Goal: Task Accomplishment & Management: Use online tool/utility

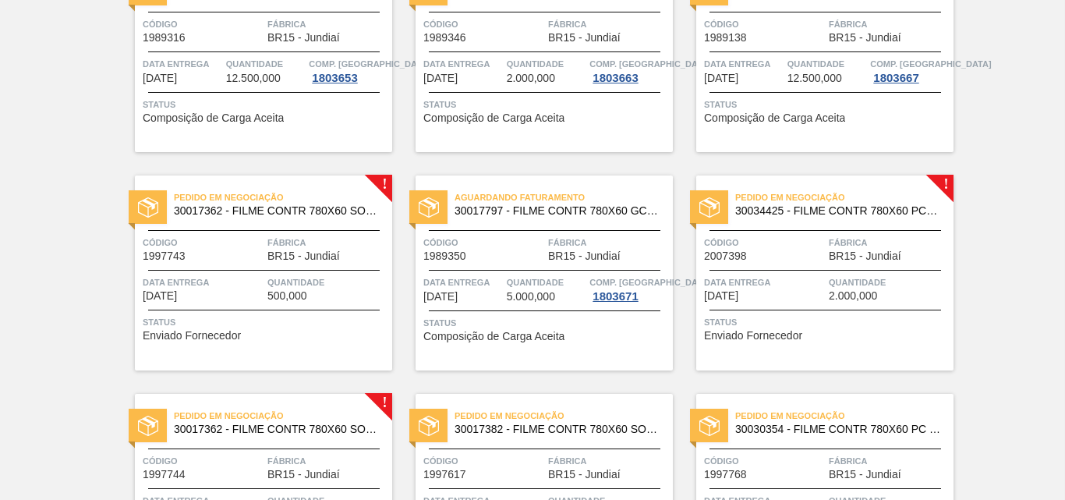
scroll to position [546, 0]
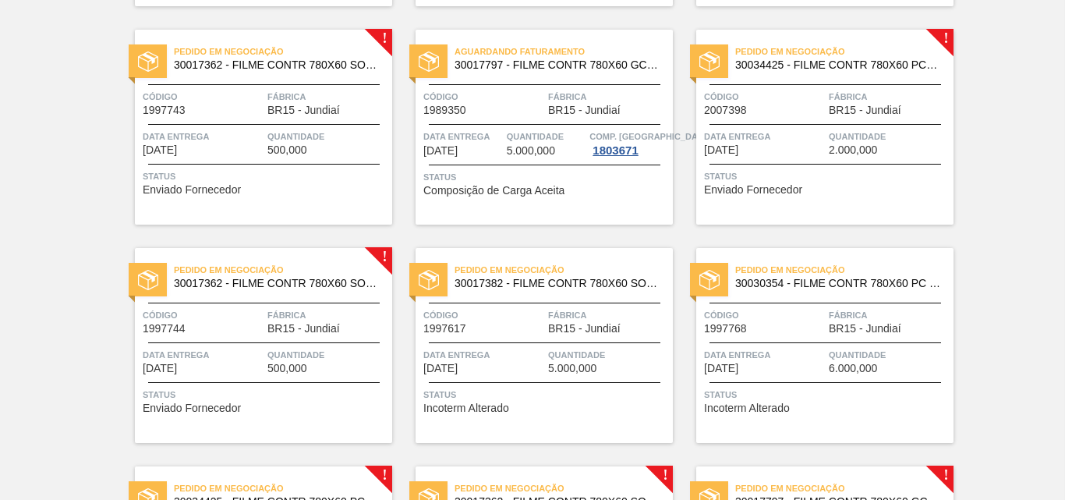
click at [288, 119] on div "Pedido em Negociação 30017362 - FILME CONTR 780X60 SODA ZERO LT350 429 Código 1…" at bounding box center [263, 127] width 257 height 195
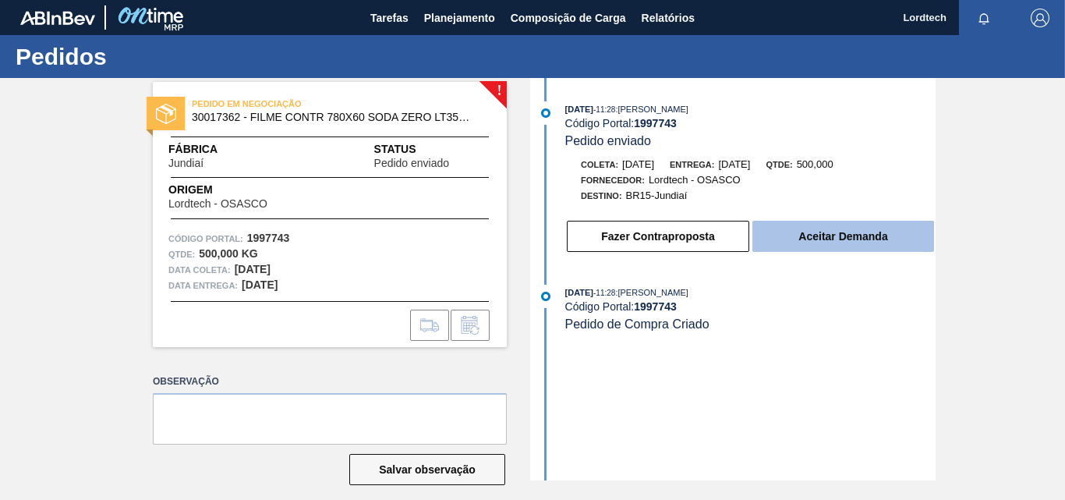
click at [823, 232] on button "Aceitar Demanda" at bounding box center [843, 236] width 182 height 31
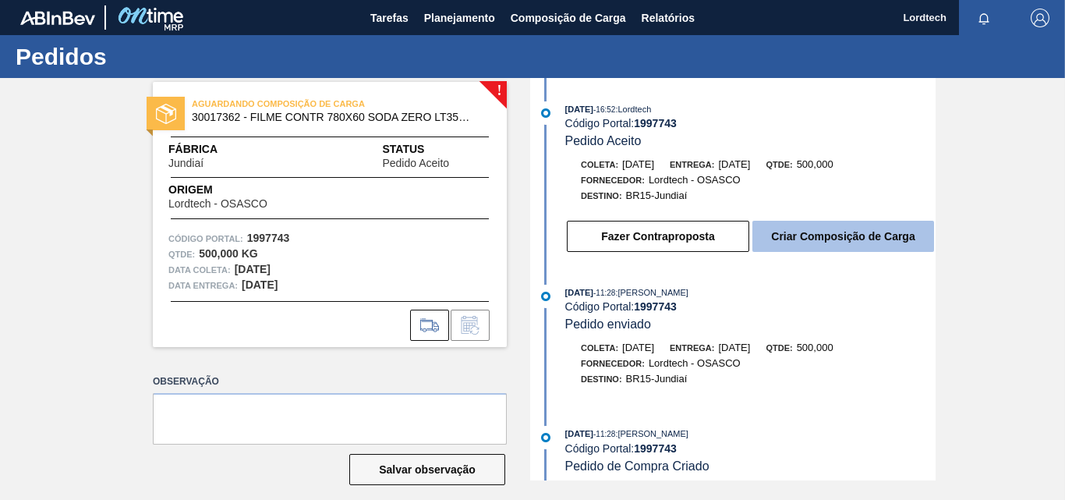
click at [871, 246] on button "Criar Composição de Carga" at bounding box center [843, 236] width 182 height 31
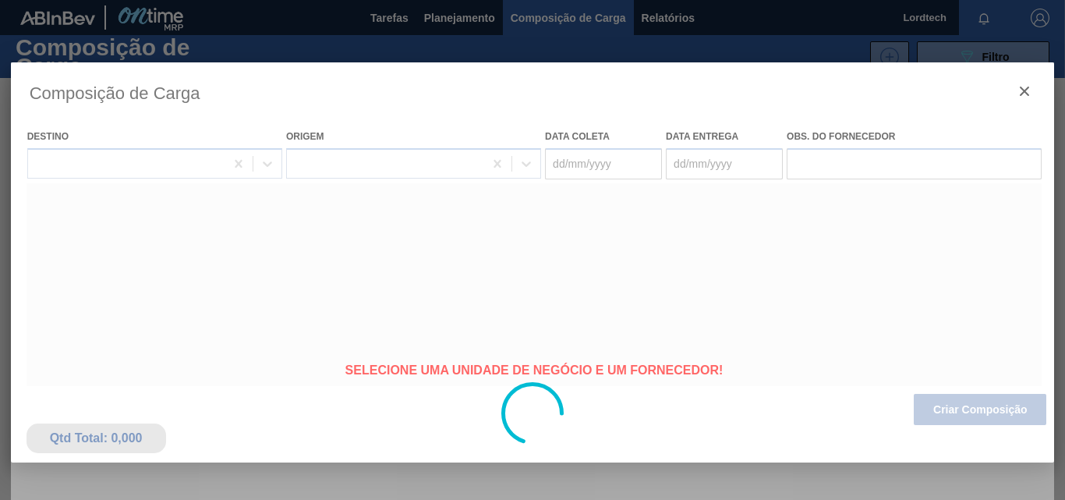
type coleta "[DATE]"
type entrega "[DATE]"
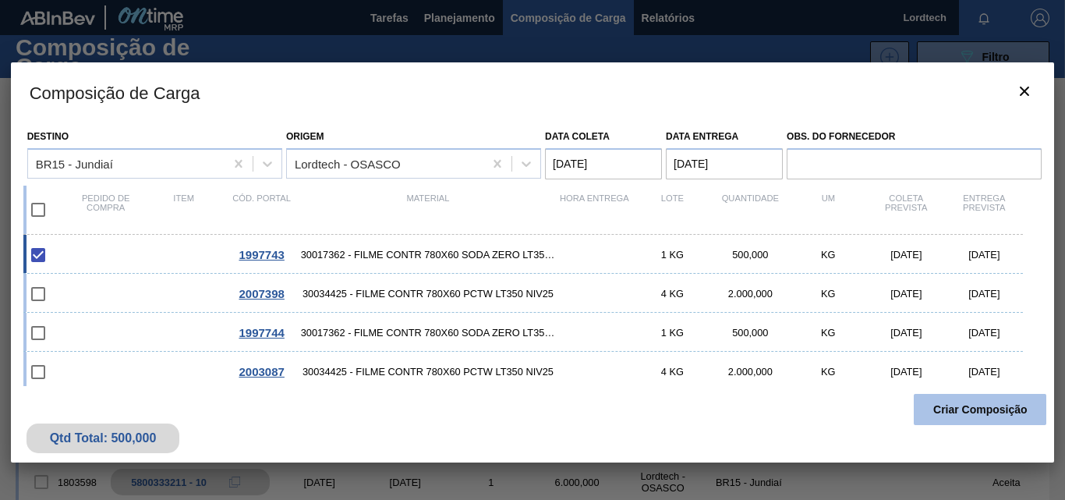
click at [962, 405] on button "Criar Composição" at bounding box center [980, 409] width 133 height 31
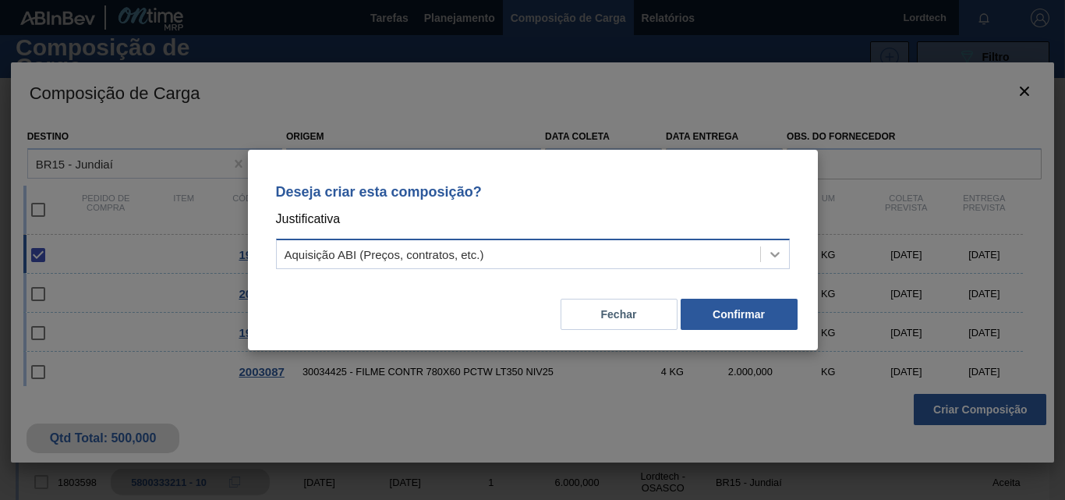
click at [784, 251] on div at bounding box center [775, 254] width 28 height 28
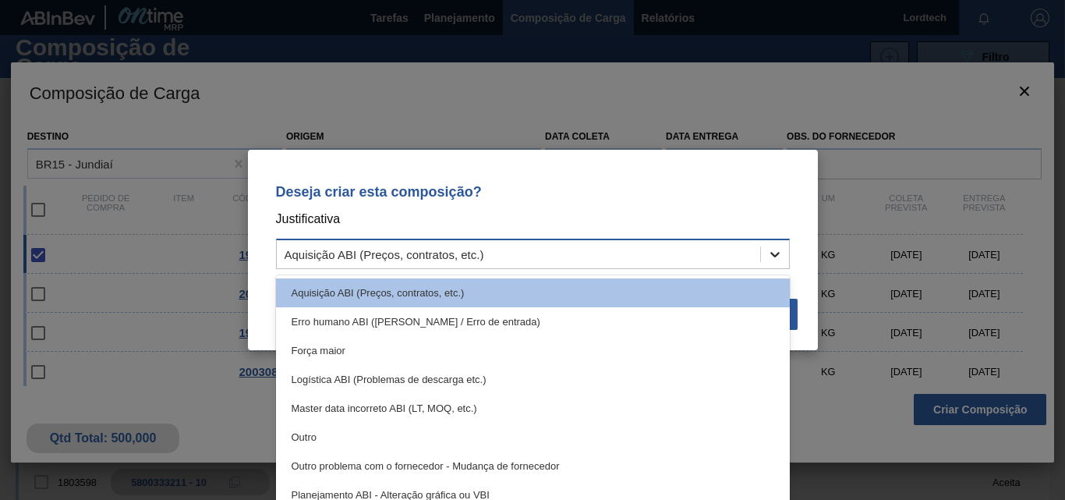
click at [784, 251] on div at bounding box center [775, 254] width 28 height 28
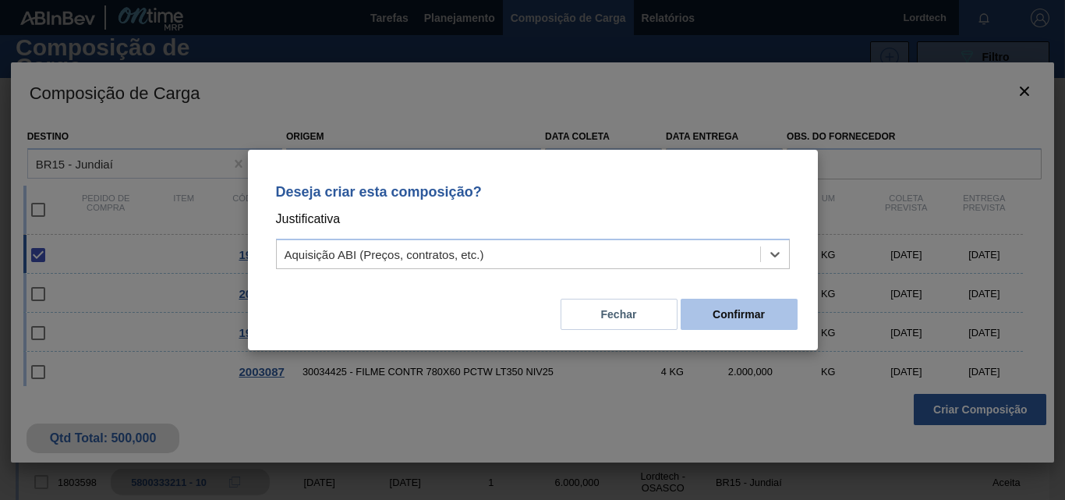
click at [738, 317] on button "Confirmar" at bounding box center [739, 314] width 117 height 31
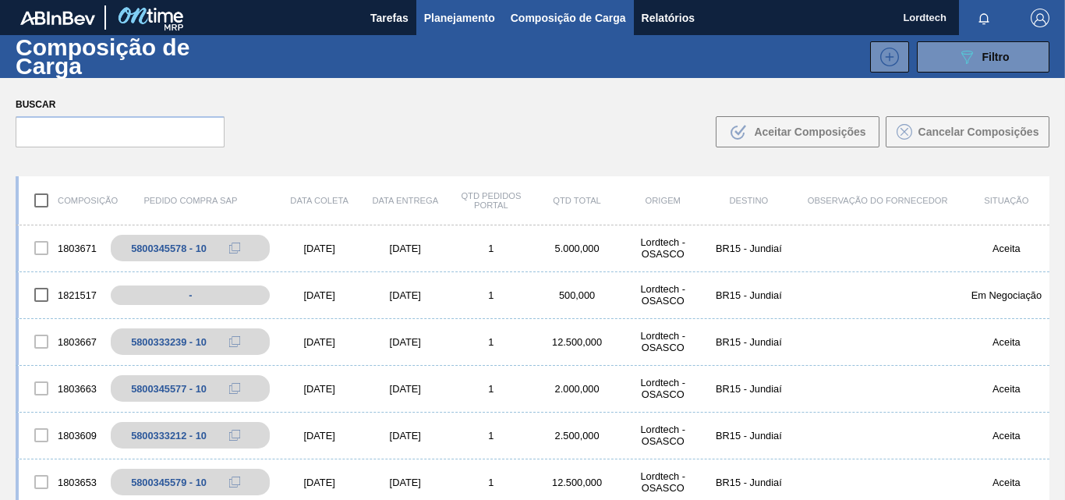
click at [451, 18] on span "Planejamento" at bounding box center [459, 18] width 71 height 19
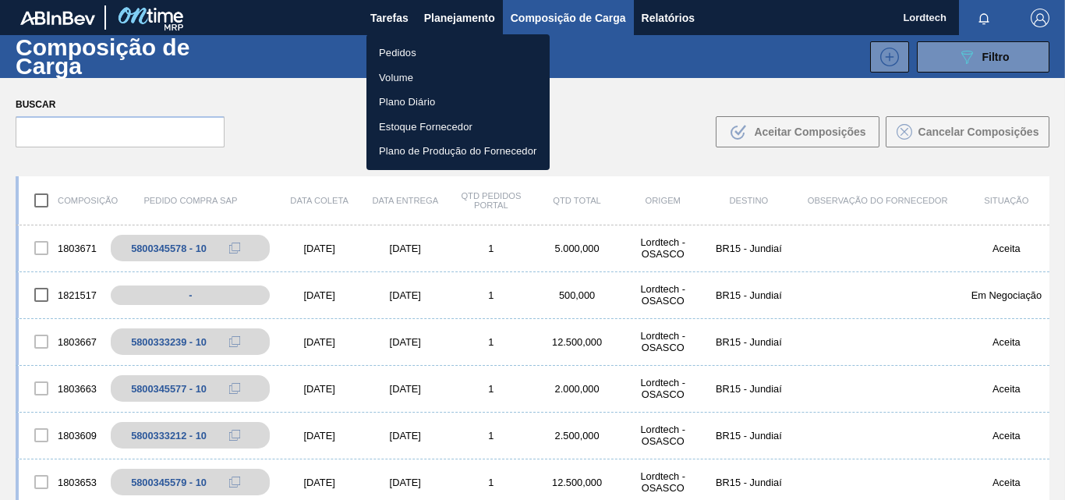
click at [400, 50] on li "Pedidos" at bounding box center [457, 53] width 183 height 25
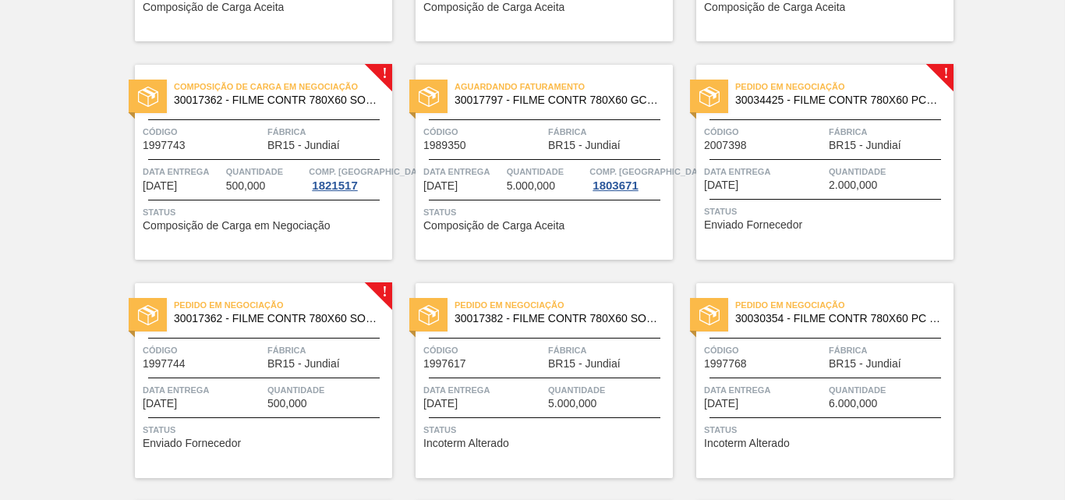
scroll to position [546, 0]
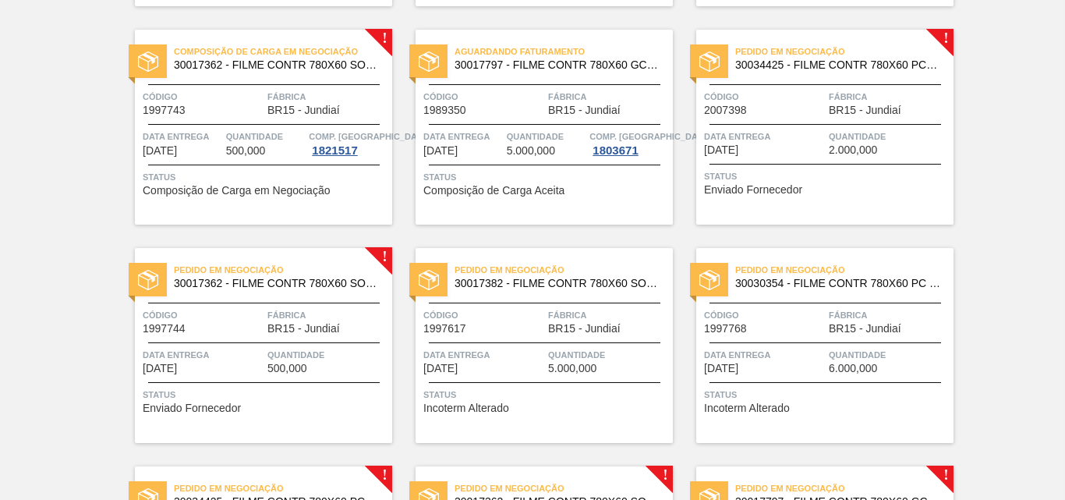
click at [859, 183] on span "Status" at bounding box center [827, 176] width 246 height 16
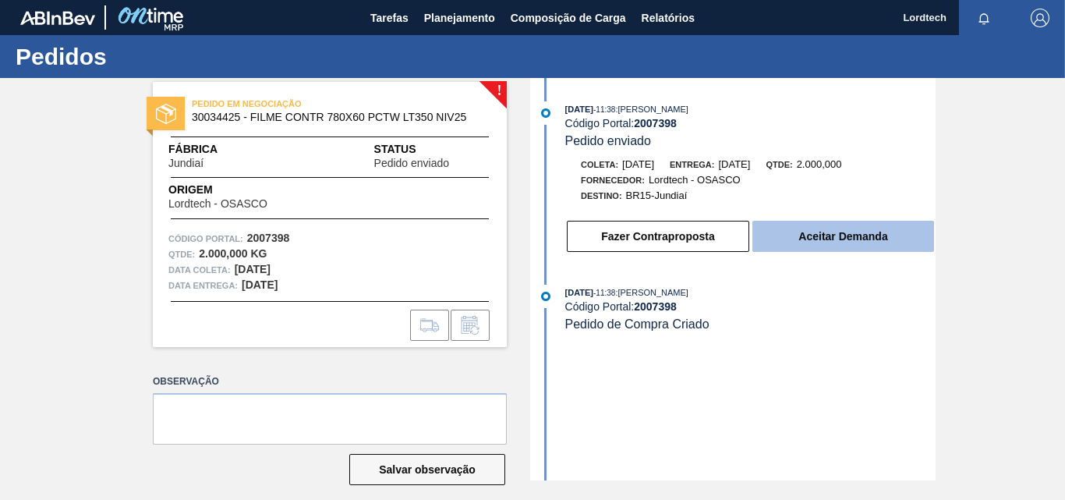
click at [838, 228] on button "Aceitar Demanda" at bounding box center [843, 236] width 182 height 31
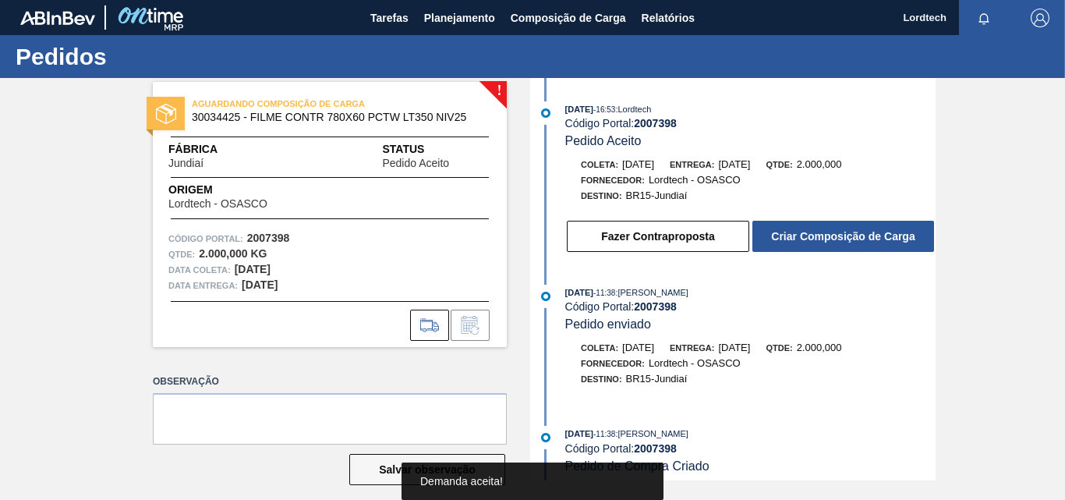
click at [838, 228] on button "Criar Composição de Carga" at bounding box center [843, 236] width 182 height 31
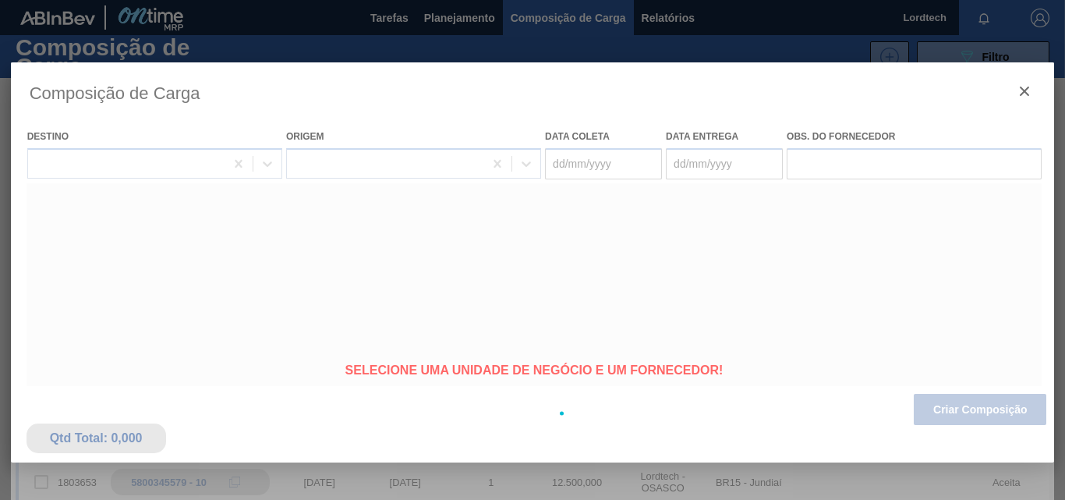
type coleta "[DATE]"
type entrega "[DATE]"
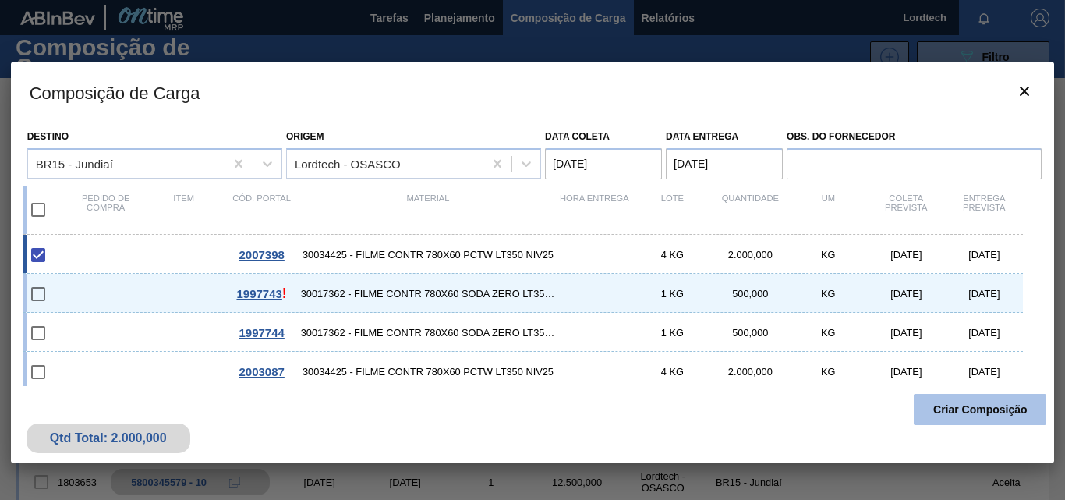
click at [988, 404] on button "Criar Composição" at bounding box center [980, 409] width 133 height 31
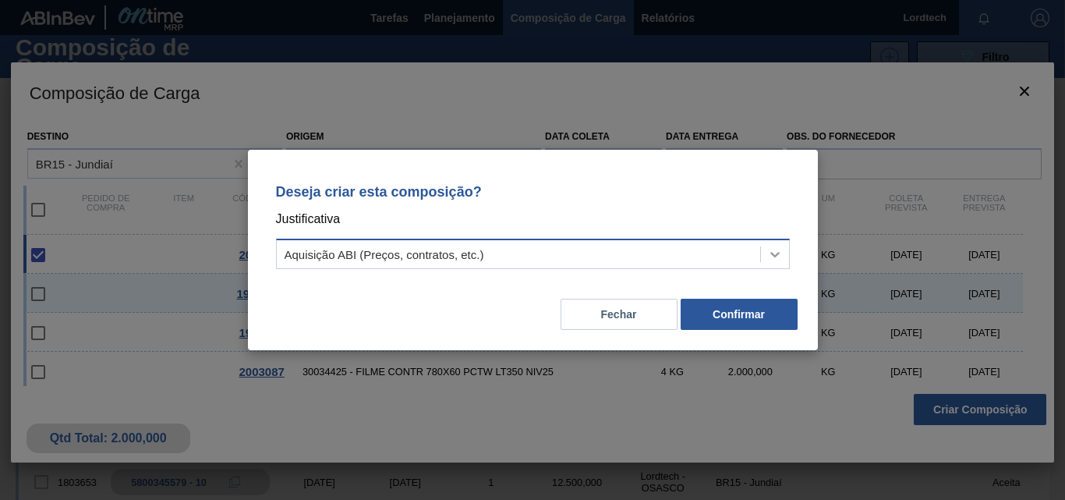
click at [775, 253] on icon at bounding box center [775, 254] width 16 height 16
click at [871, 446] on div "Deseja criar esta composição? Justificativa Aquisição ABI (Preços, contratos, e…" at bounding box center [532, 250] width 1065 height 500
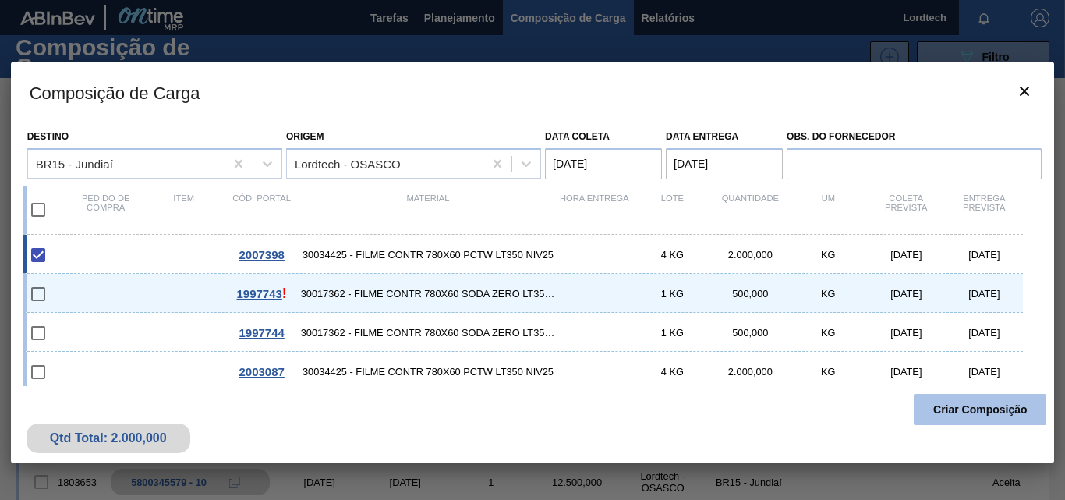
click at [984, 411] on button "Criar Composição" at bounding box center [980, 409] width 133 height 31
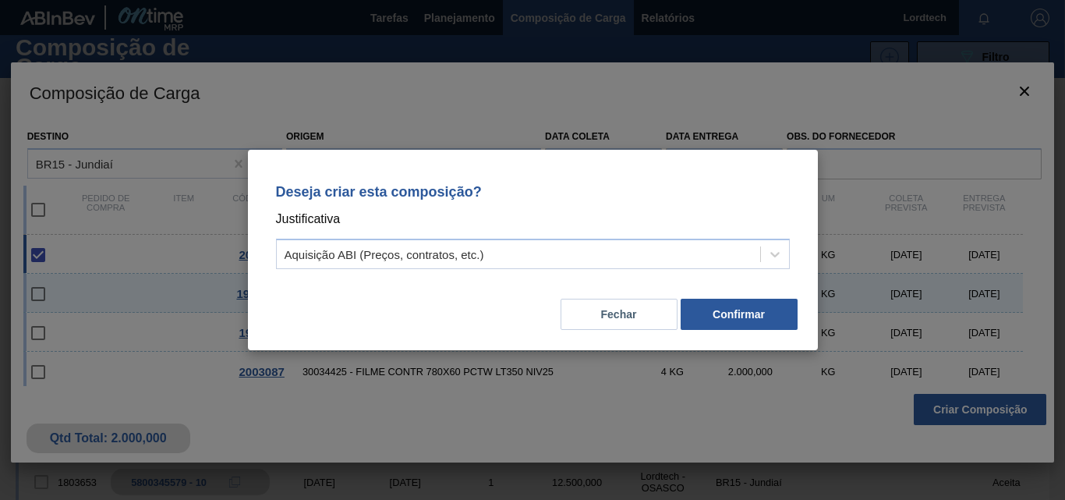
drag, startPoint x: 608, startPoint y: 310, endPoint x: 523, endPoint y: 488, distance: 197.1
click at [608, 311] on button "Fechar" at bounding box center [619, 314] width 117 height 31
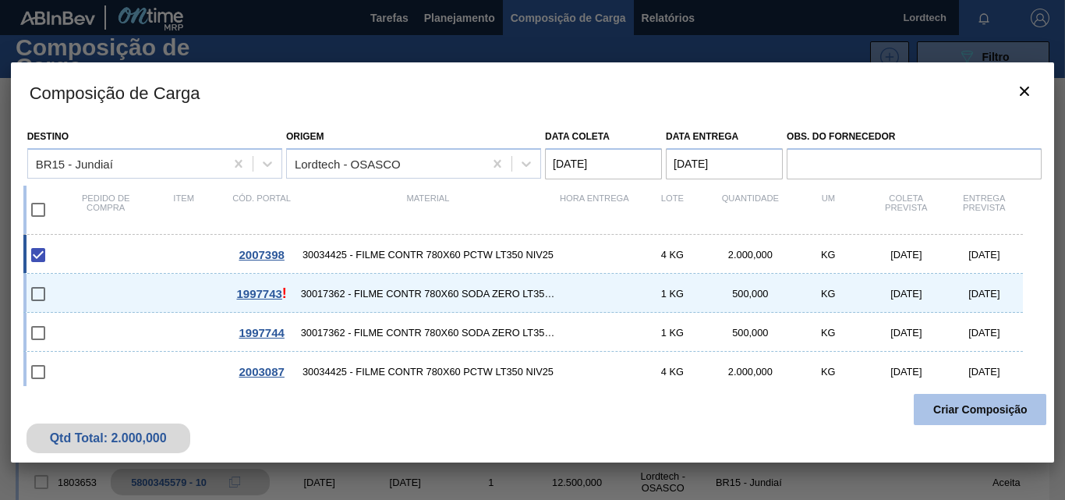
click at [1028, 413] on button "Criar Composição" at bounding box center [980, 409] width 133 height 31
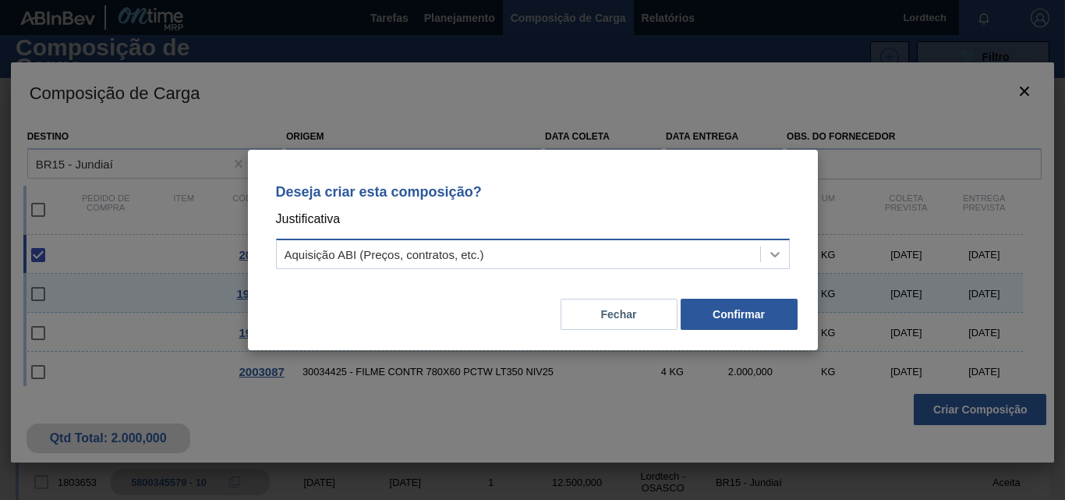
click at [775, 250] on icon at bounding box center [775, 254] width 16 height 16
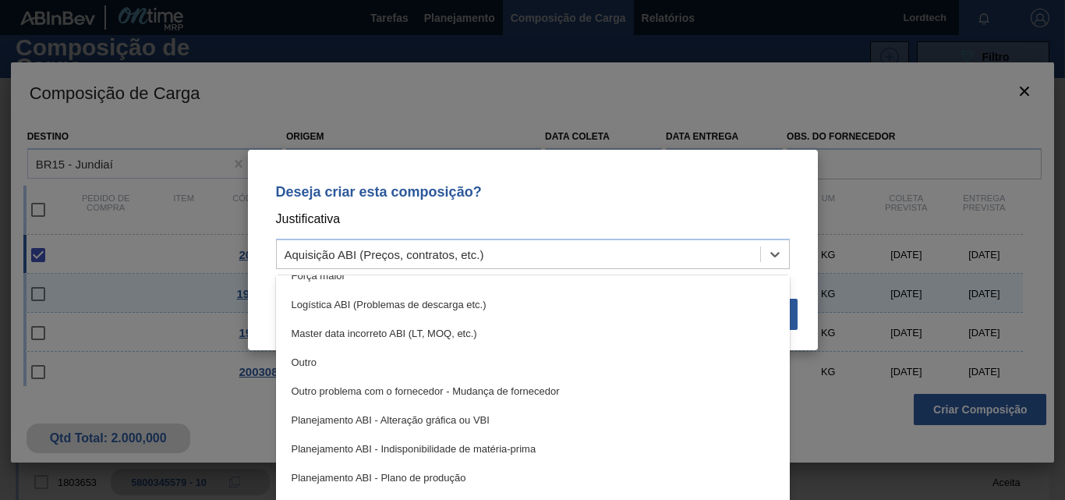
scroll to position [78, 0]
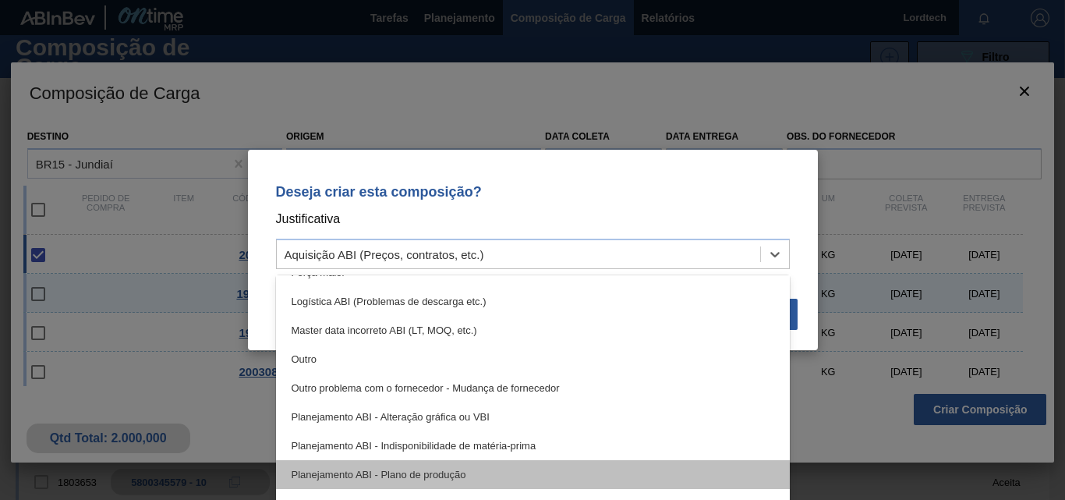
click at [448, 472] on div "Planejamento ABI - Plano de produção" at bounding box center [533, 474] width 514 height 29
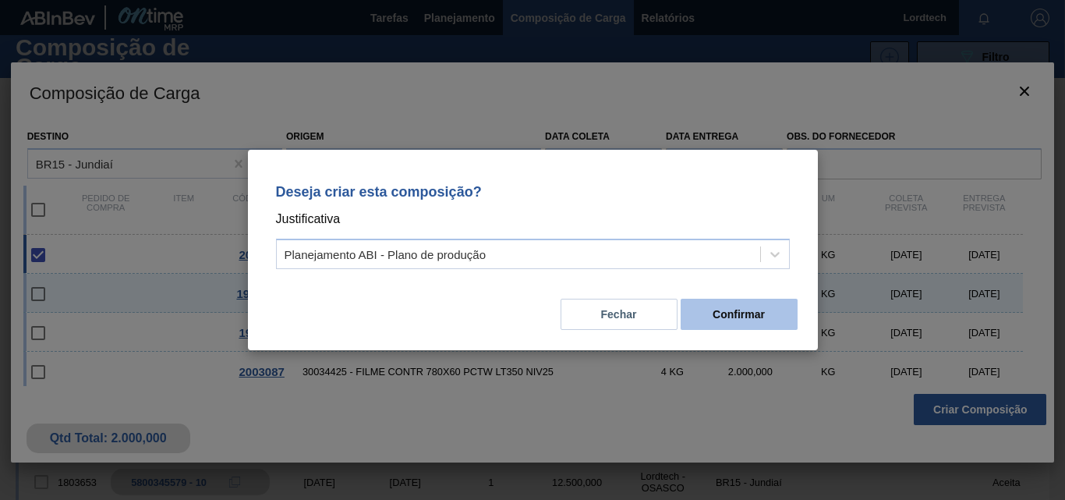
click at [730, 309] on button "Confirmar" at bounding box center [739, 314] width 117 height 31
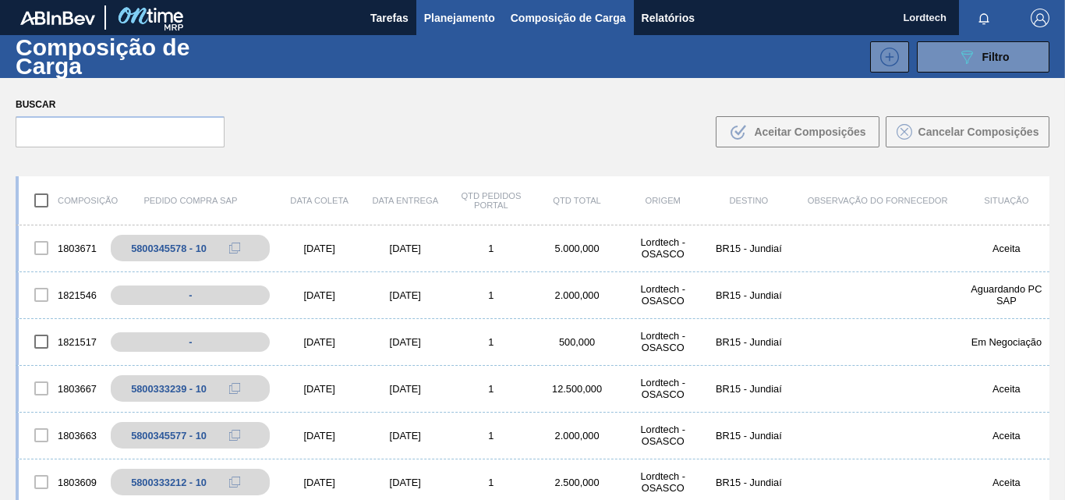
click at [473, 23] on span "Planejamento" at bounding box center [459, 18] width 71 height 19
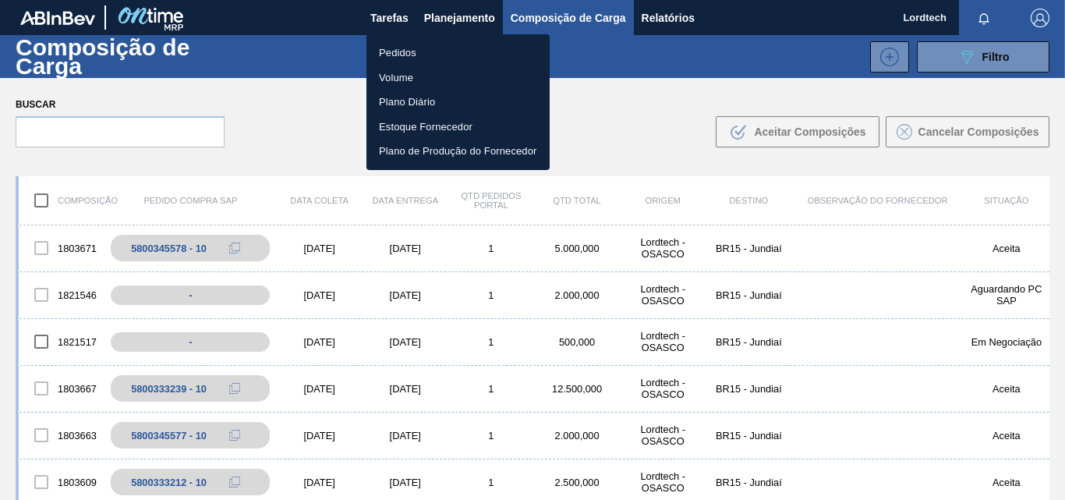
click at [390, 48] on li "Pedidos" at bounding box center [457, 53] width 183 height 25
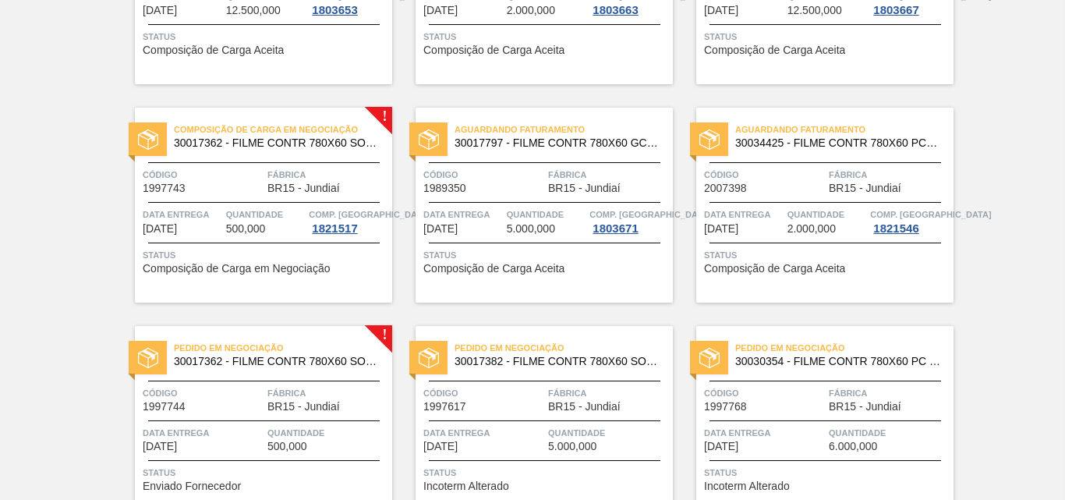
scroll to position [624, 0]
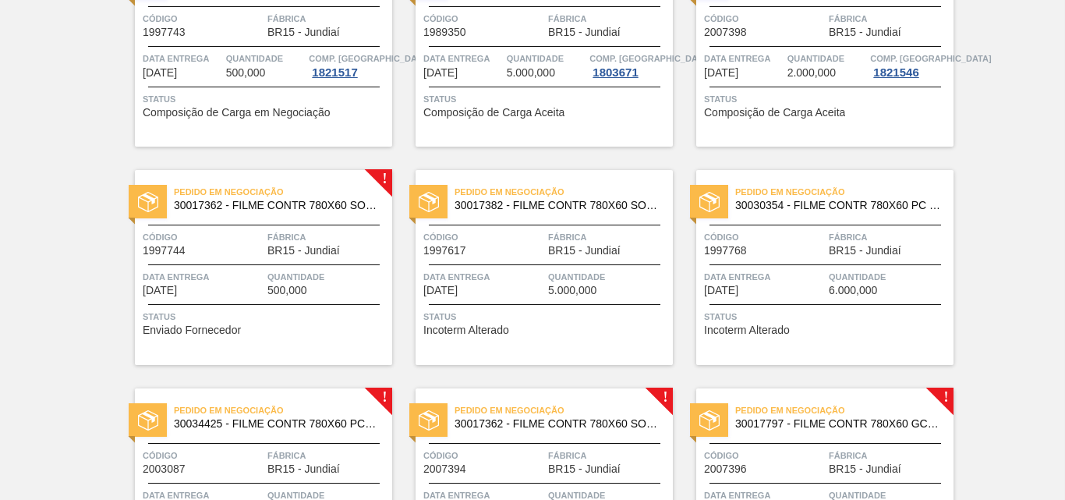
click at [237, 260] on div "Pedido em Negociação 30017362 - FILME CONTR 780X60 SODA ZERO LT350 429 Código 1…" at bounding box center [263, 267] width 257 height 195
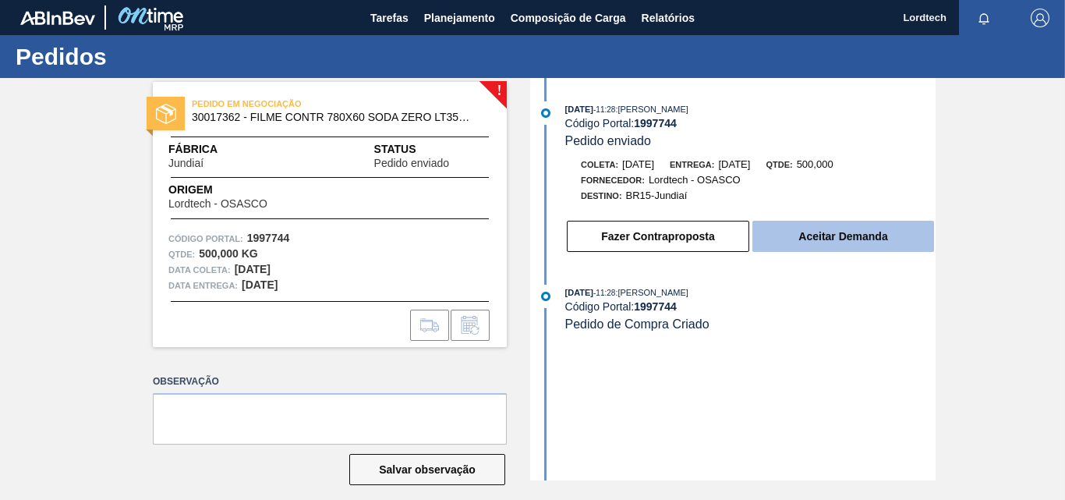
click at [816, 240] on button "Aceitar Demanda" at bounding box center [843, 236] width 182 height 31
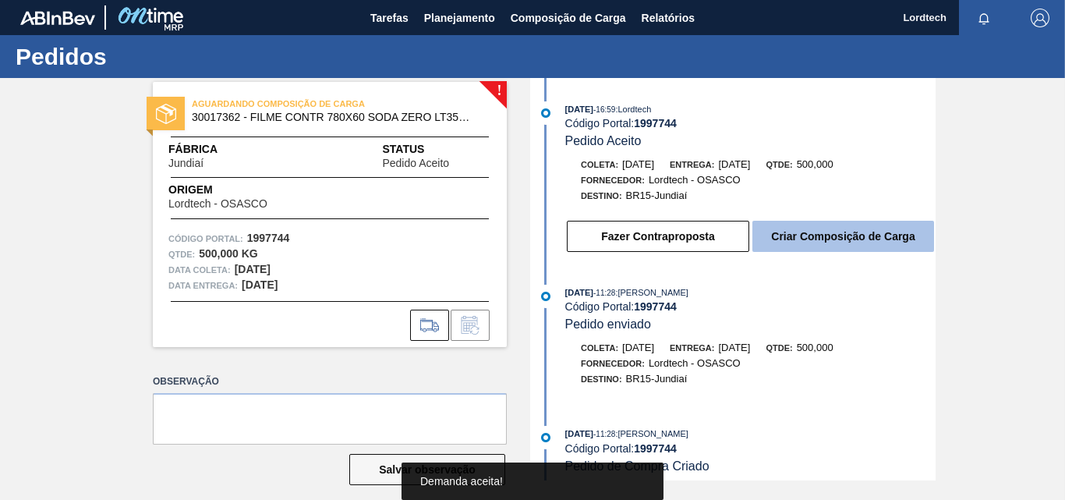
click at [817, 239] on button "Criar Composição de Carga" at bounding box center [843, 236] width 182 height 31
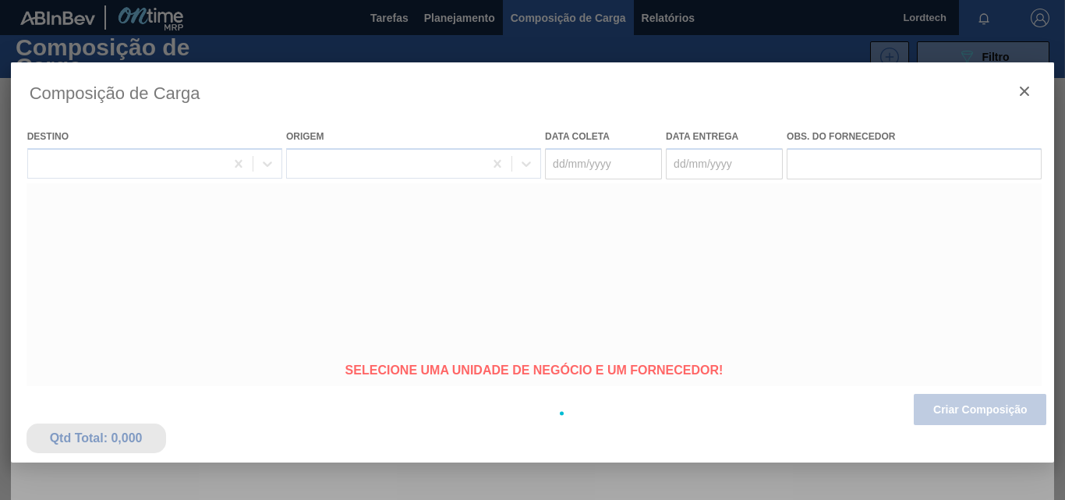
type coleta "[DATE]"
type entrega "[DATE]"
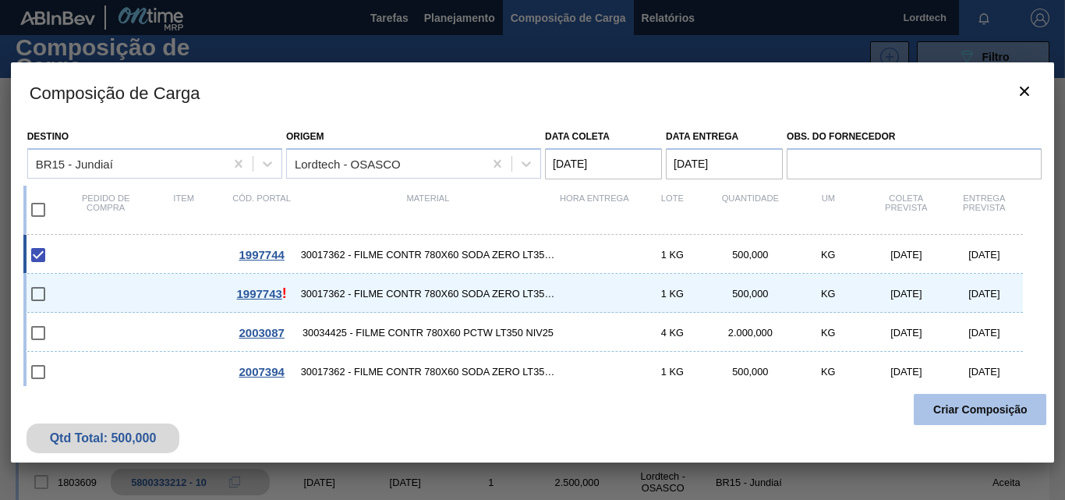
click at [970, 406] on button "Criar Composição" at bounding box center [980, 409] width 133 height 31
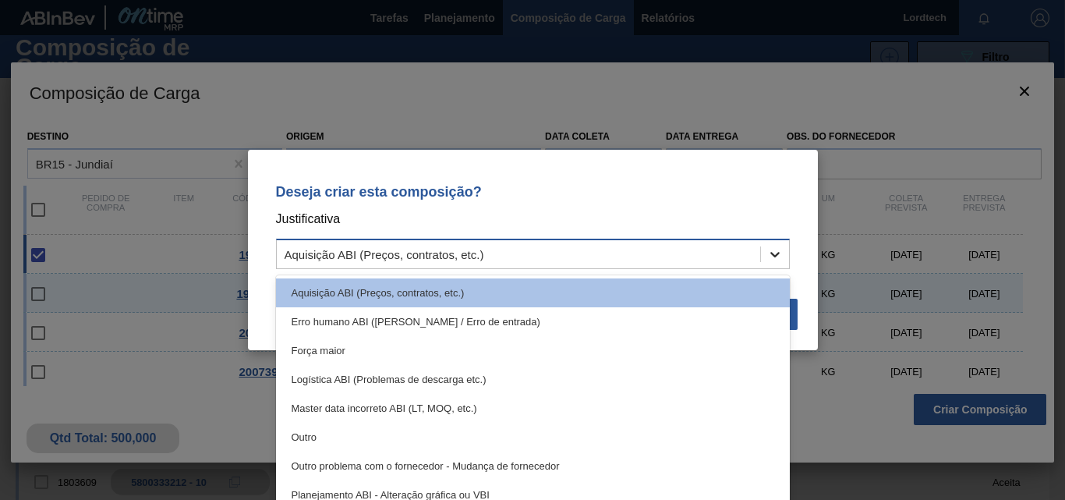
click at [772, 255] on icon at bounding box center [774, 254] width 9 height 5
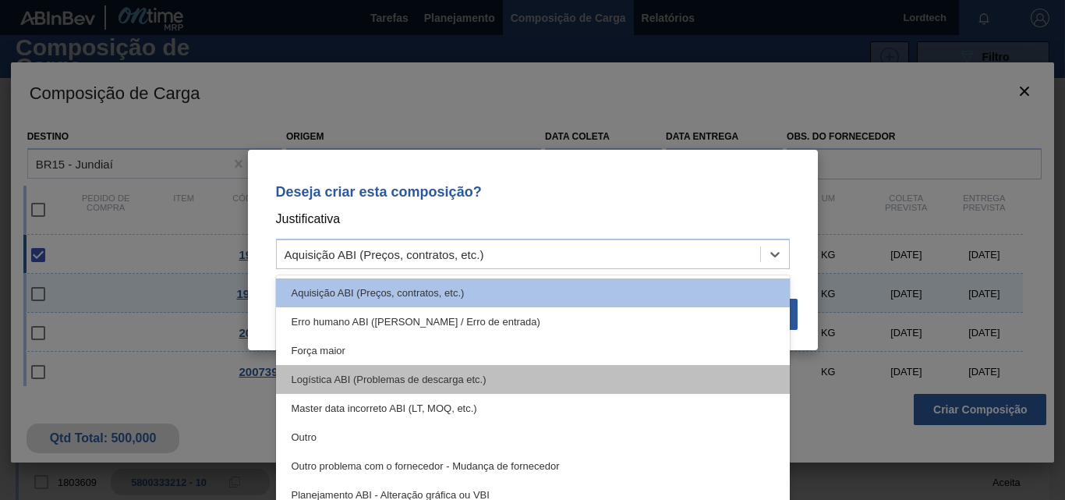
scroll to position [78, 0]
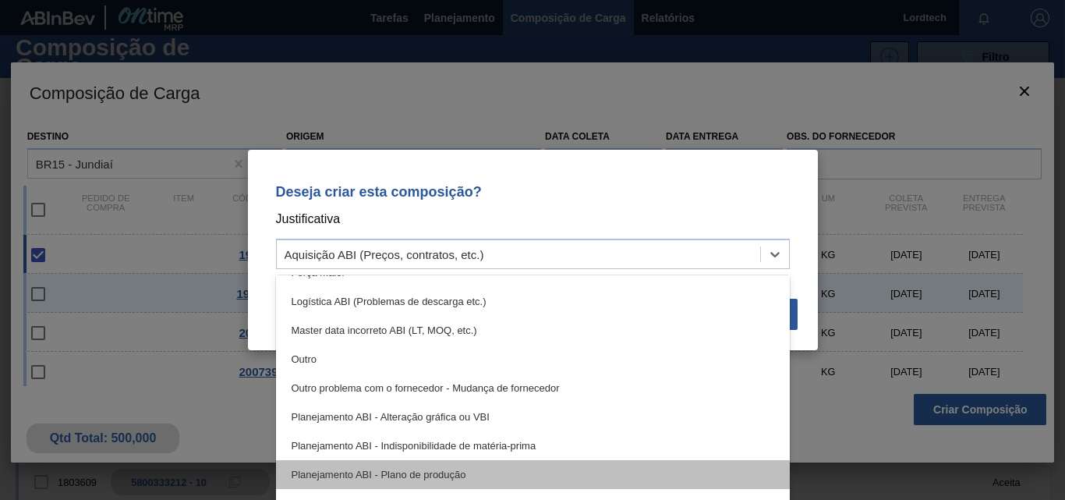
click at [405, 473] on div "Planejamento ABI - Plano de produção" at bounding box center [533, 474] width 514 height 29
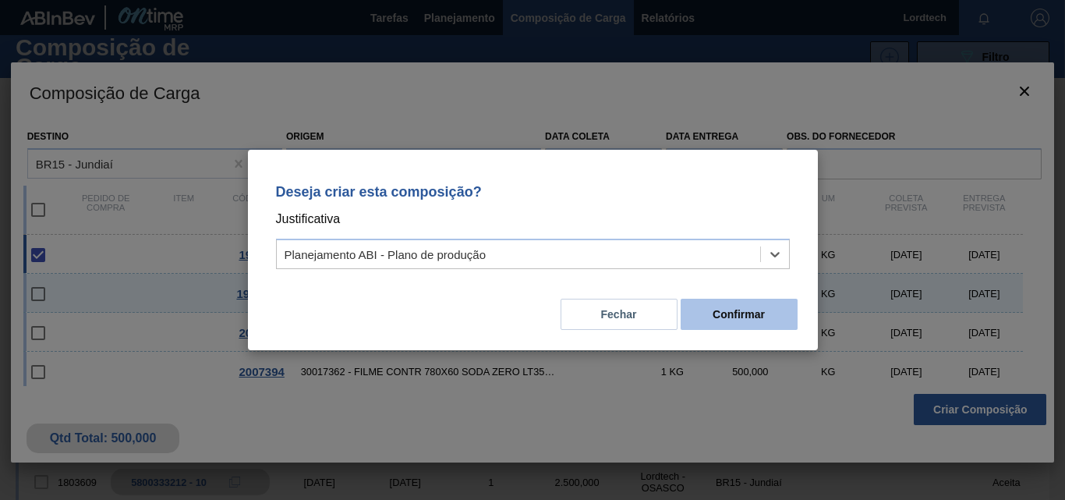
click at [710, 306] on button "Confirmar" at bounding box center [739, 314] width 117 height 31
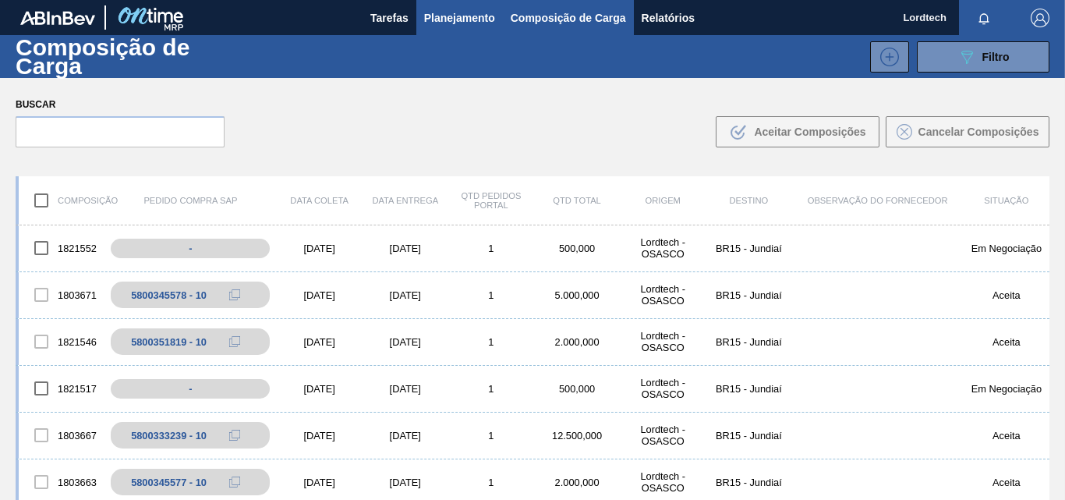
click at [451, 14] on span "Planejamento" at bounding box center [459, 18] width 71 height 19
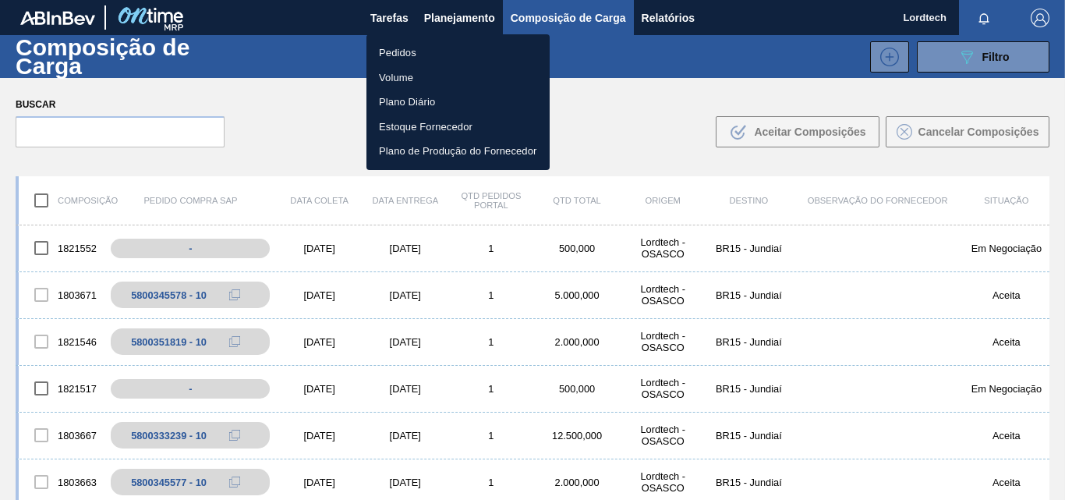
click at [409, 53] on li "Pedidos" at bounding box center [457, 53] width 183 height 25
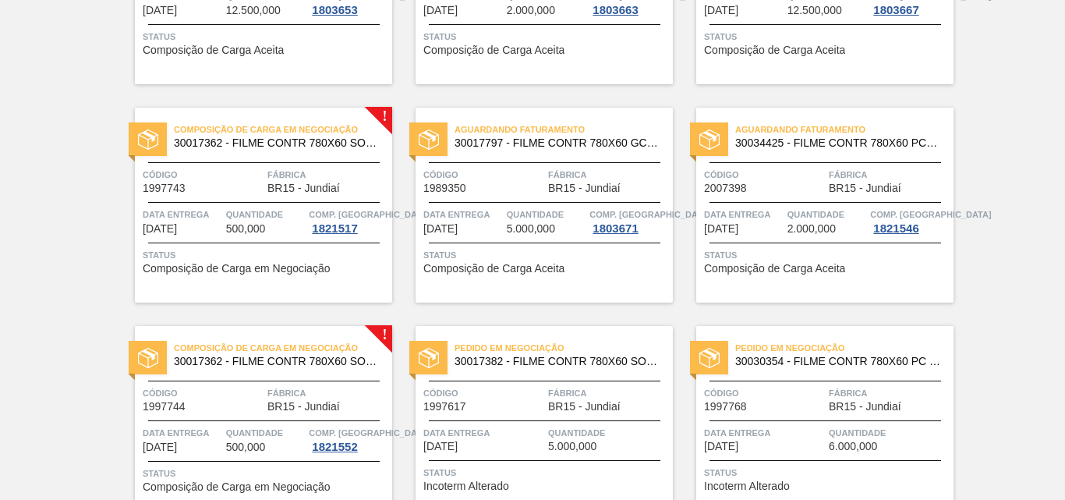
scroll to position [780, 0]
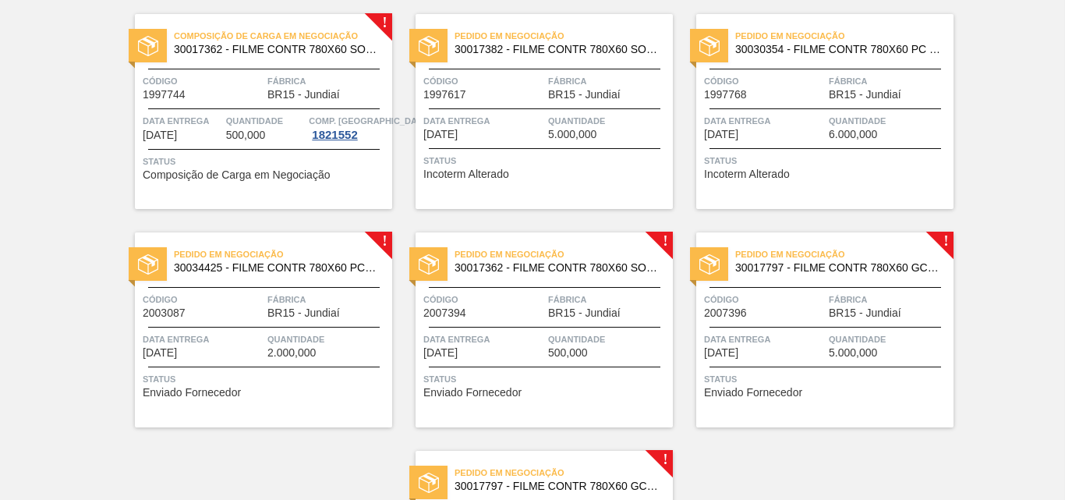
click at [310, 315] on span "BR15 - Jundiaí" at bounding box center [303, 313] width 73 height 12
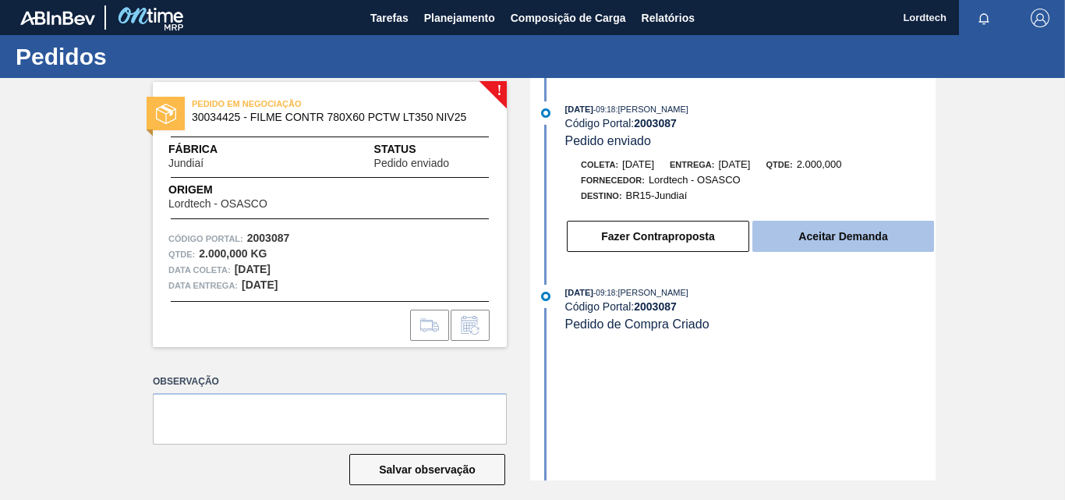
click at [818, 236] on button "Aceitar Demanda" at bounding box center [843, 236] width 182 height 31
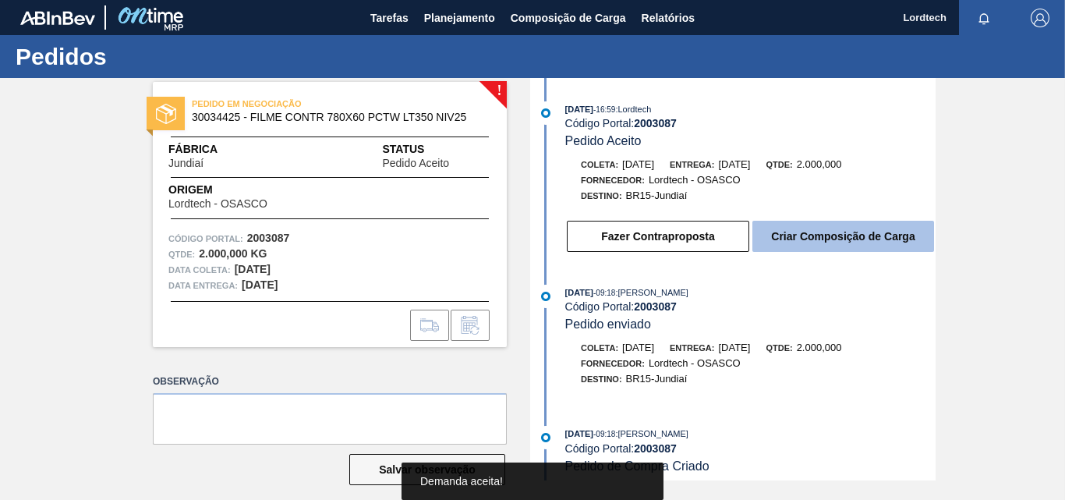
click at [847, 237] on button "Criar Composição de Carga" at bounding box center [843, 236] width 182 height 31
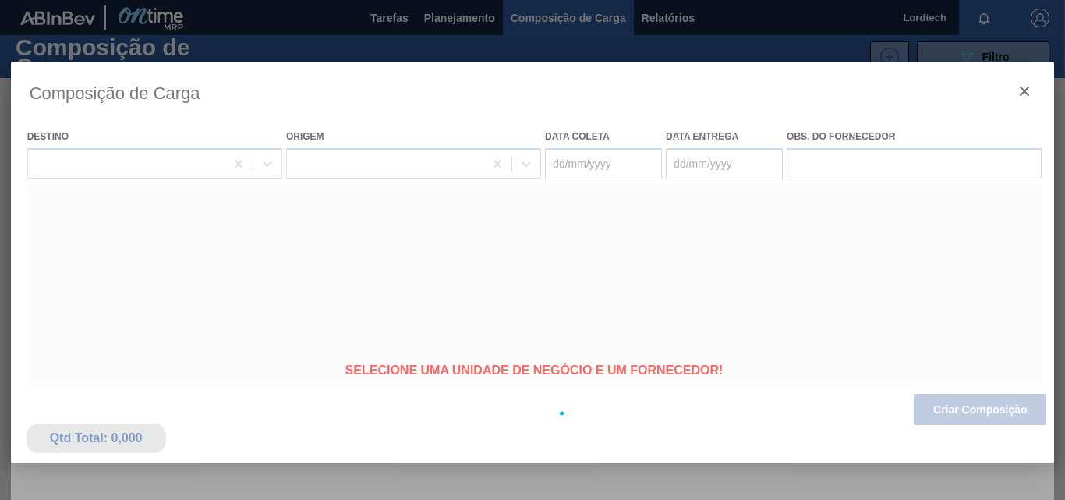
type coleta "[DATE]"
type entrega "[DATE]"
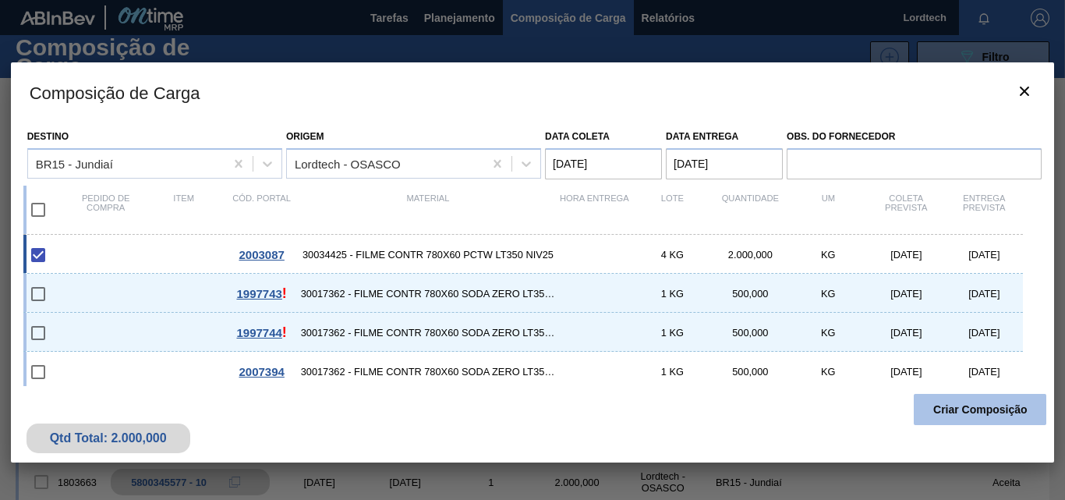
click at [992, 406] on button "Criar Composição" at bounding box center [980, 409] width 133 height 31
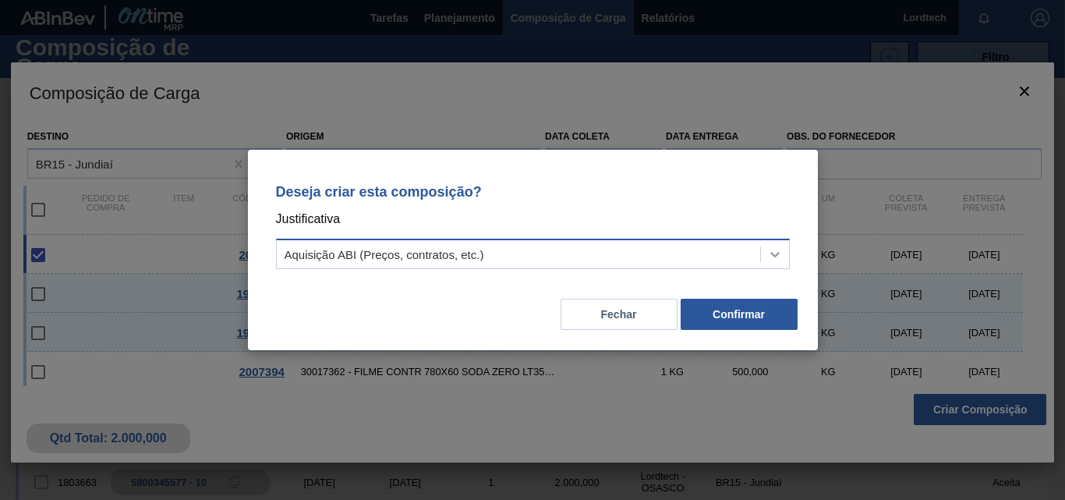
click at [770, 252] on icon at bounding box center [775, 254] width 16 height 16
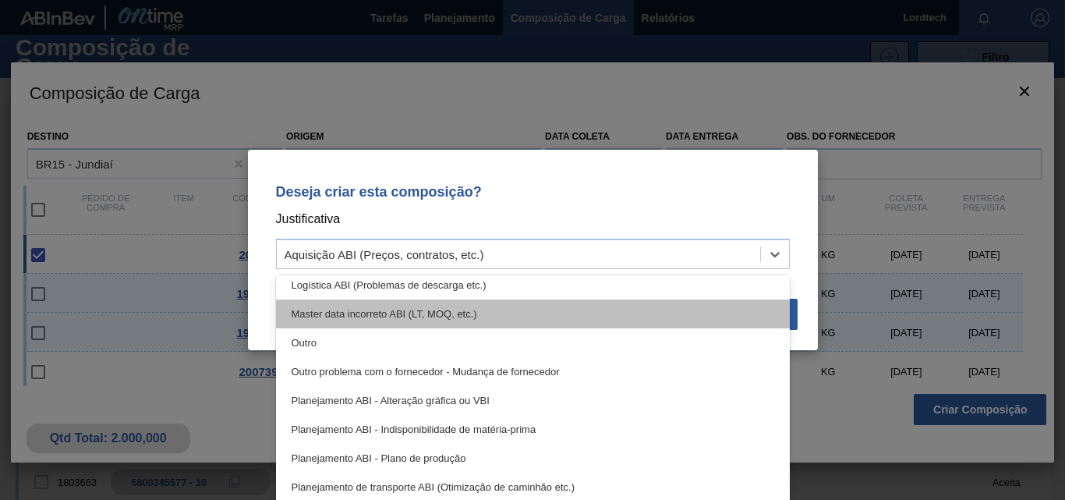
scroll to position [234, 0]
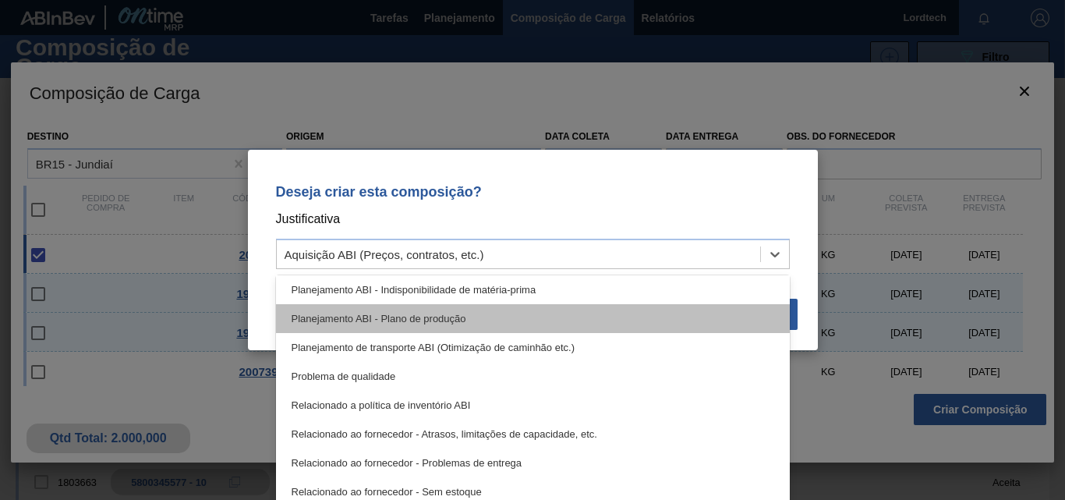
click at [428, 318] on div "Planejamento ABI - Plano de produção" at bounding box center [533, 318] width 514 height 29
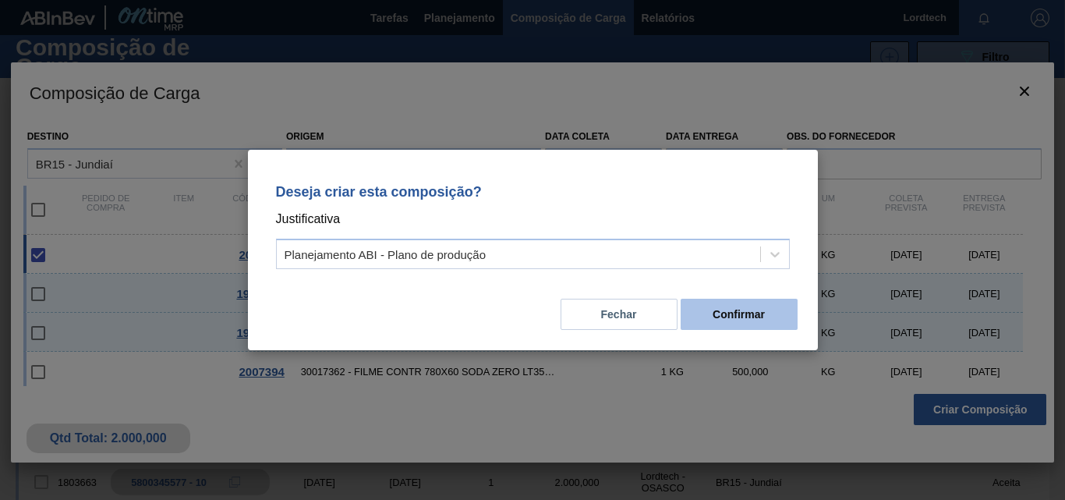
click at [731, 313] on button "Confirmar" at bounding box center [739, 314] width 117 height 31
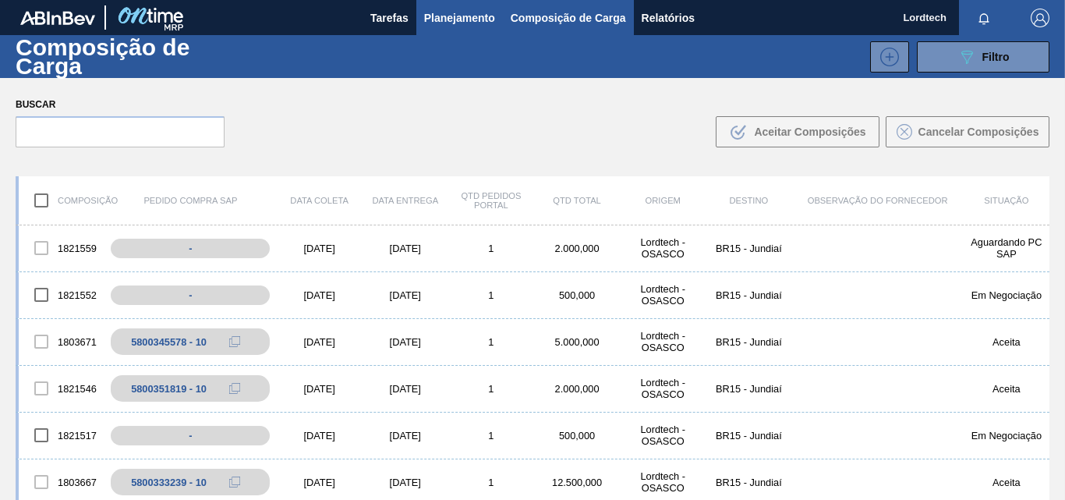
click at [475, 17] on span "Planejamento" at bounding box center [459, 18] width 71 height 19
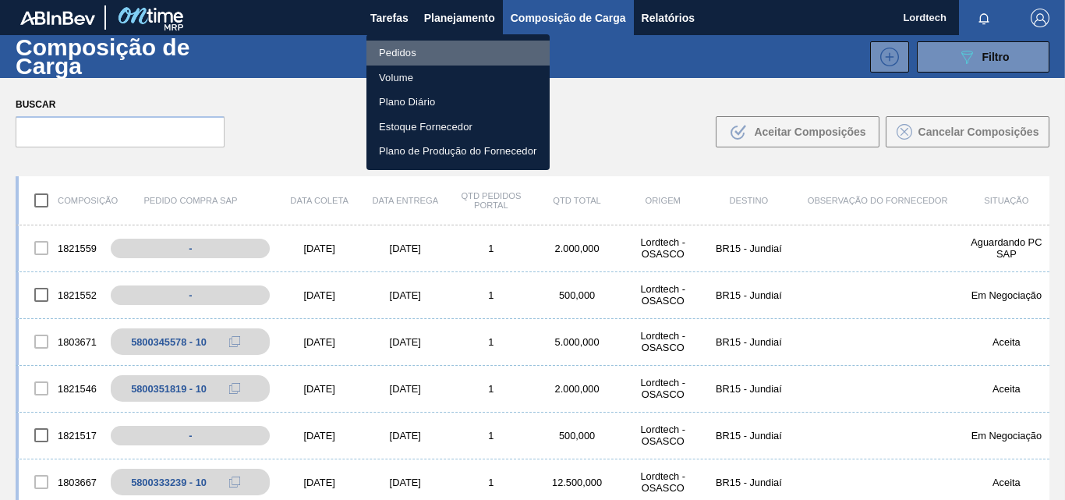
click at [399, 55] on li "Pedidos" at bounding box center [457, 53] width 183 height 25
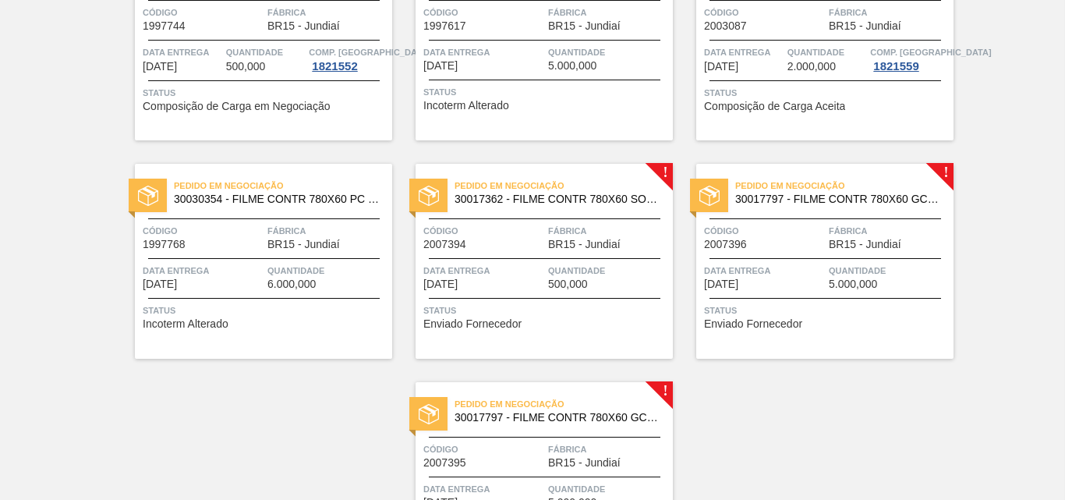
scroll to position [858, 0]
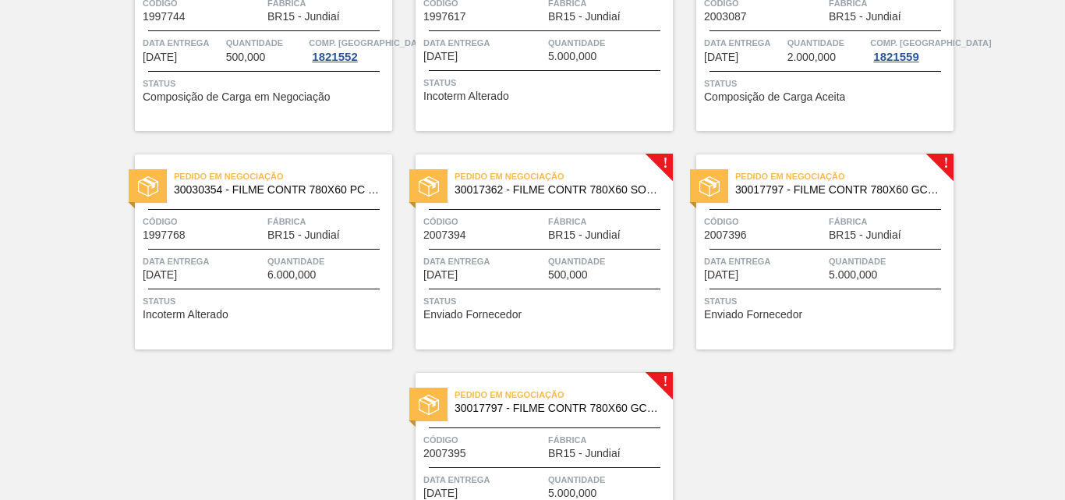
click at [579, 257] on span "Quantidade" at bounding box center [608, 261] width 121 height 16
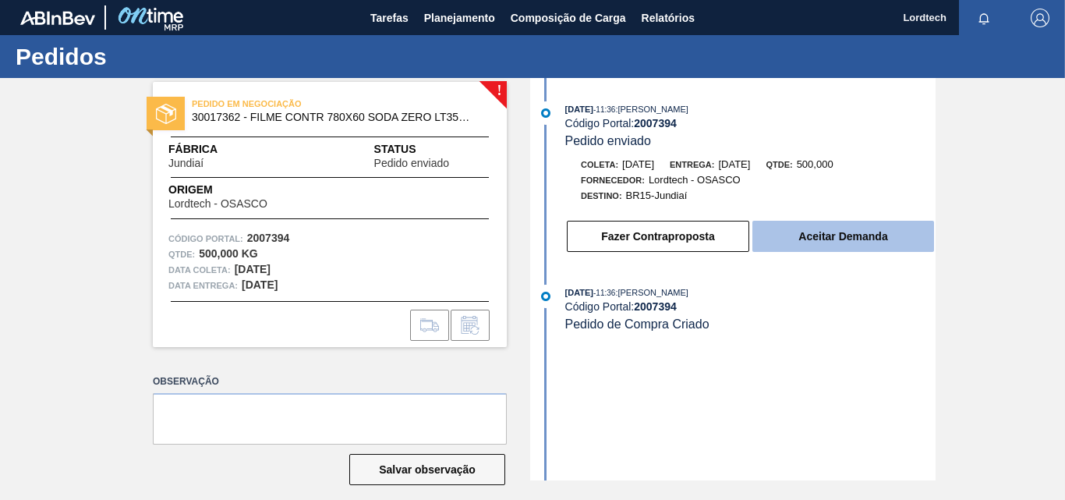
click at [833, 235] on button "Aceitar Demanda" at bounding box center [843, 236] width 182 height 31
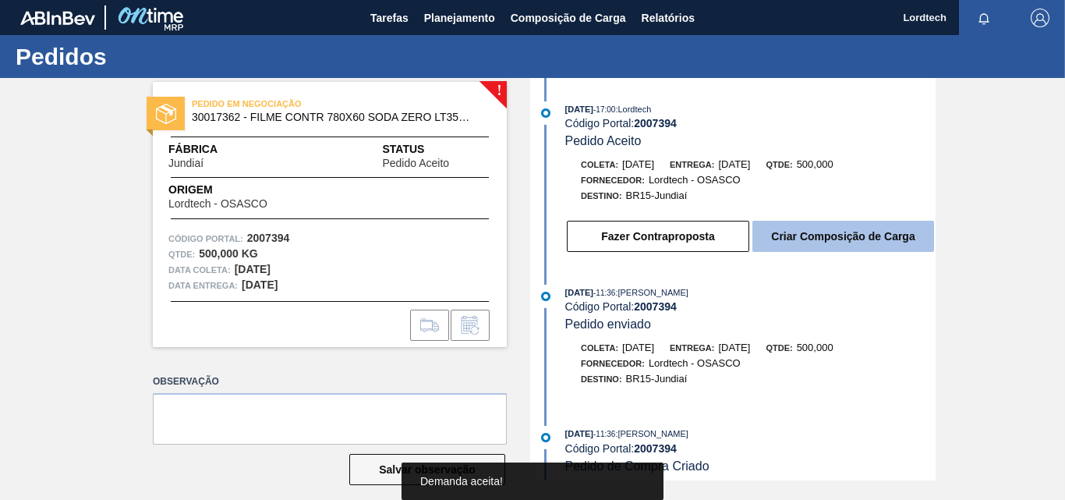
click at [820, 239] on button "Criar Composição de Carga" at bounding box center [843, 236] width 182 height 31
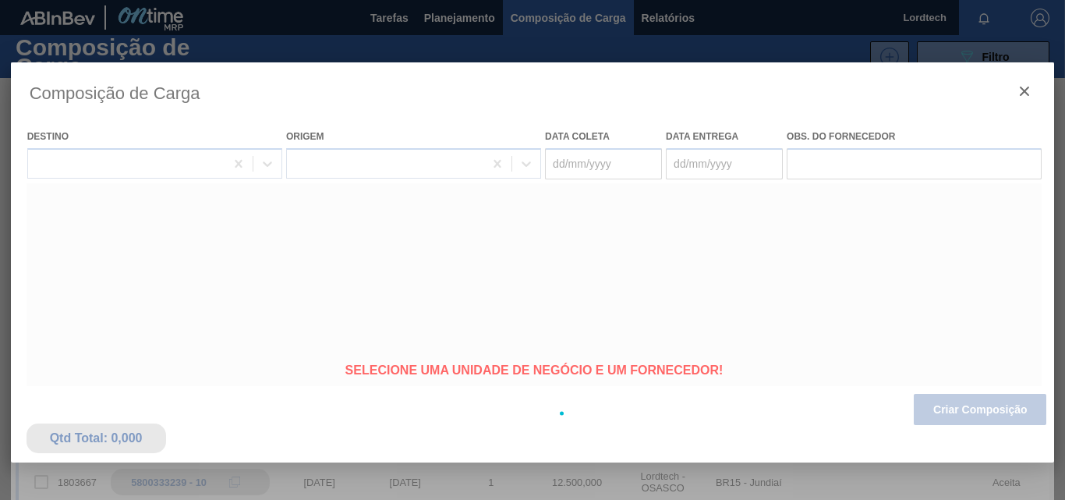
type coleta "[DATE]"
type entrega "[DATE]"
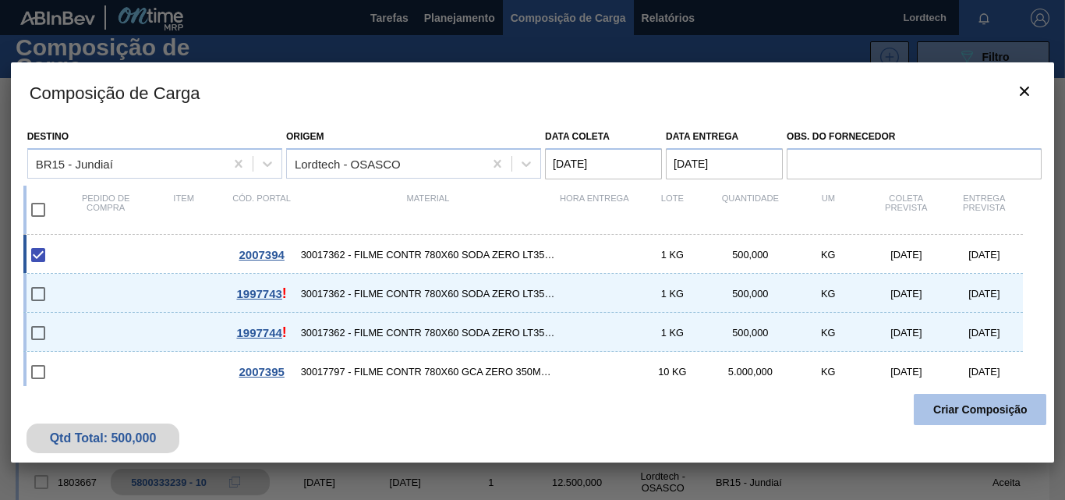
click at [952, 407] on button "Criar Composição" at bounding box center [980, 409] width 133 height 31
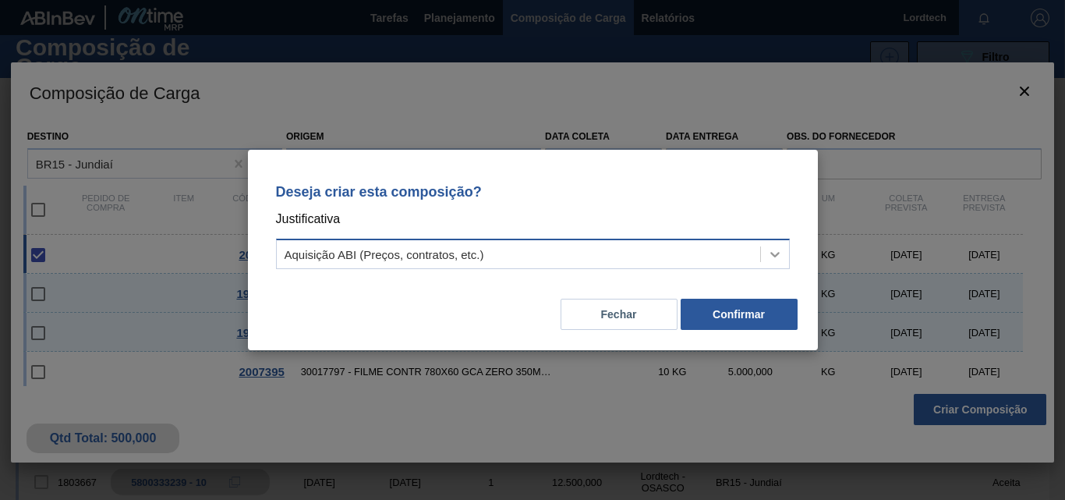
click at [772, 256] on icon at bounding box center [775, 254] width 16 height 16
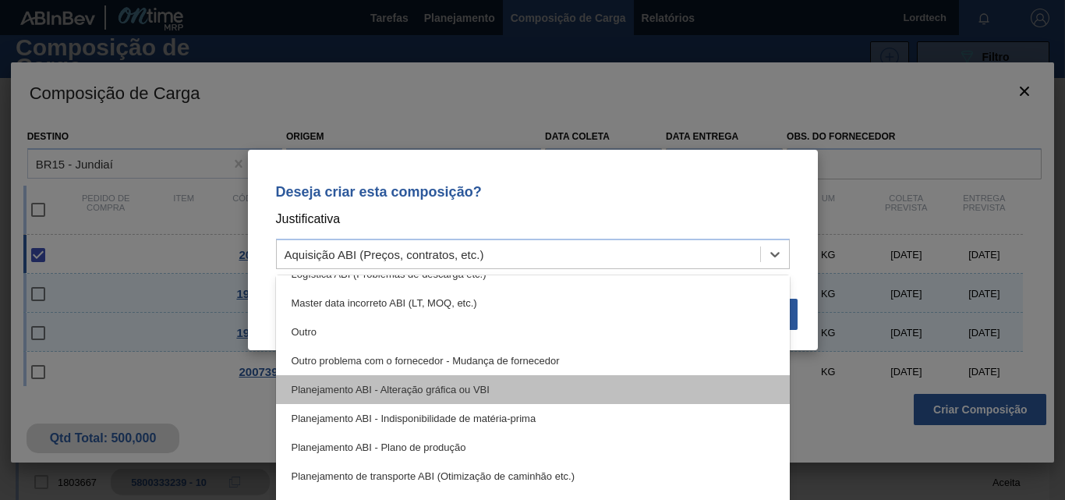
scroll to position [156, 0]
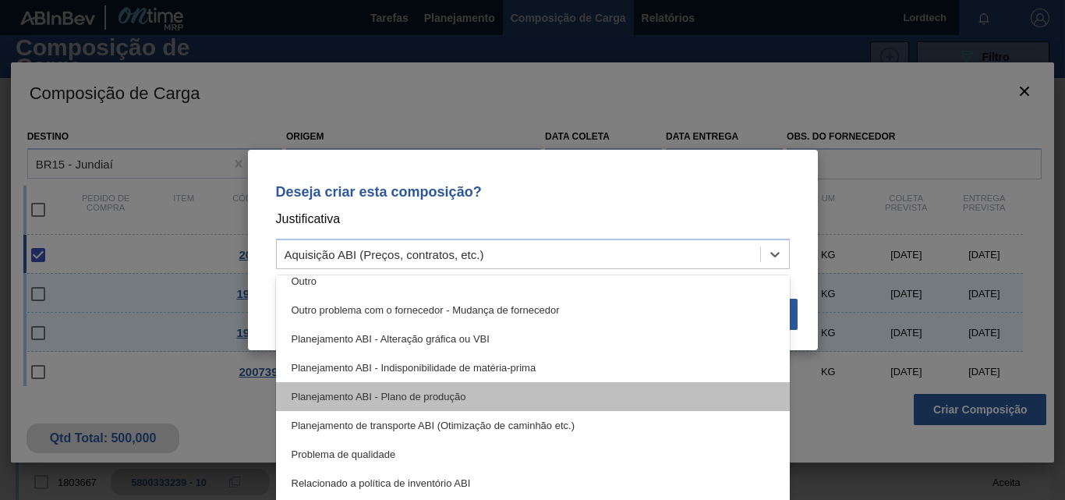
click at [452, 395] on div "Planejamento ABI - Plano de produção" at bounding box center [533, 396] width 514 height 29
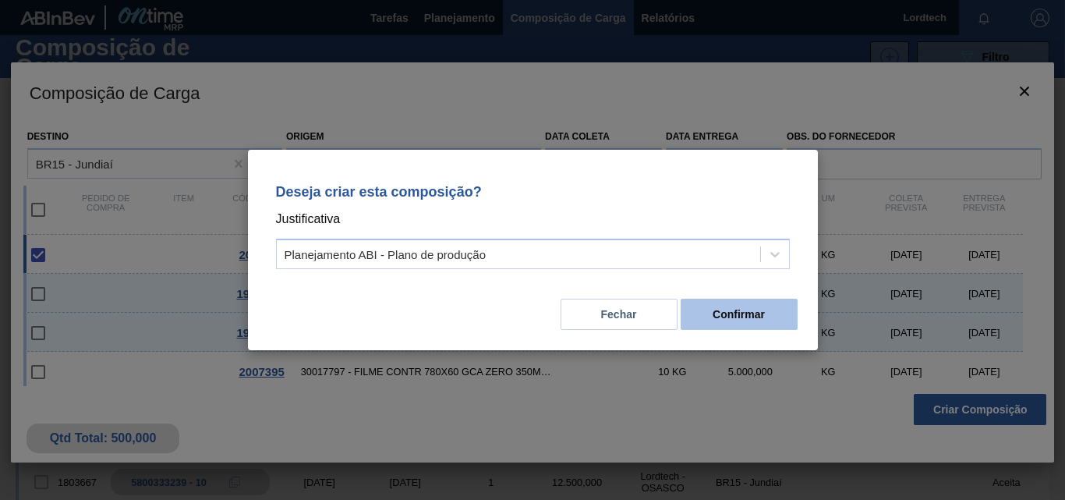
click at [740, 317] on button "Confirmar" at bounding box center [739, 314] width 117 height 31
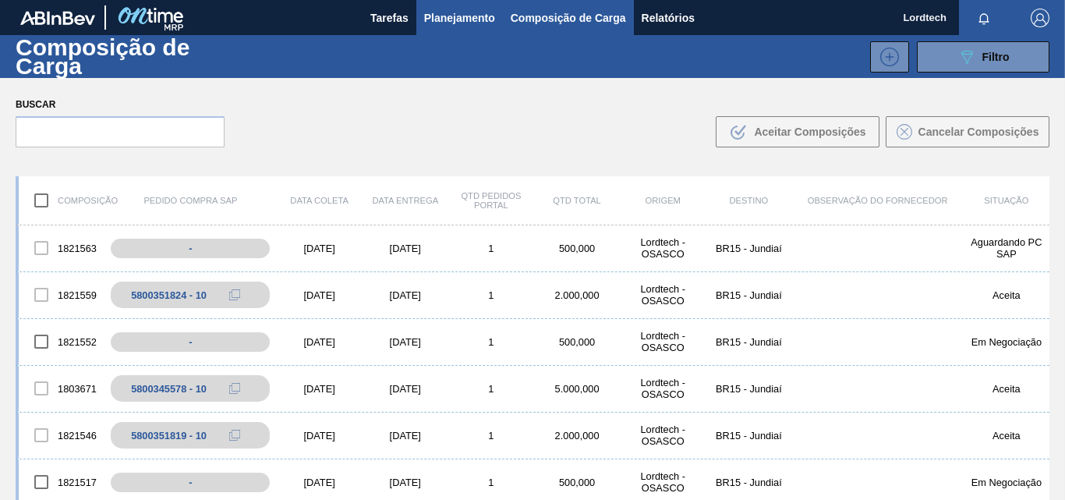
click at [431, 22] on span "Planejamento" at bounding box center [459, 18] width 71 height 19
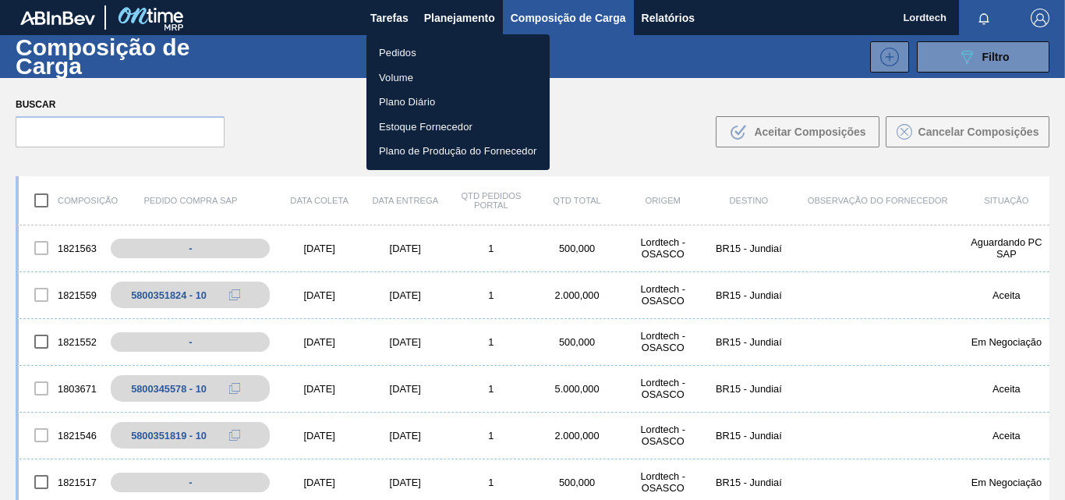
click at [393, 60] on li "Pedidos" at bounding box center [457, 53] width 183 height 25
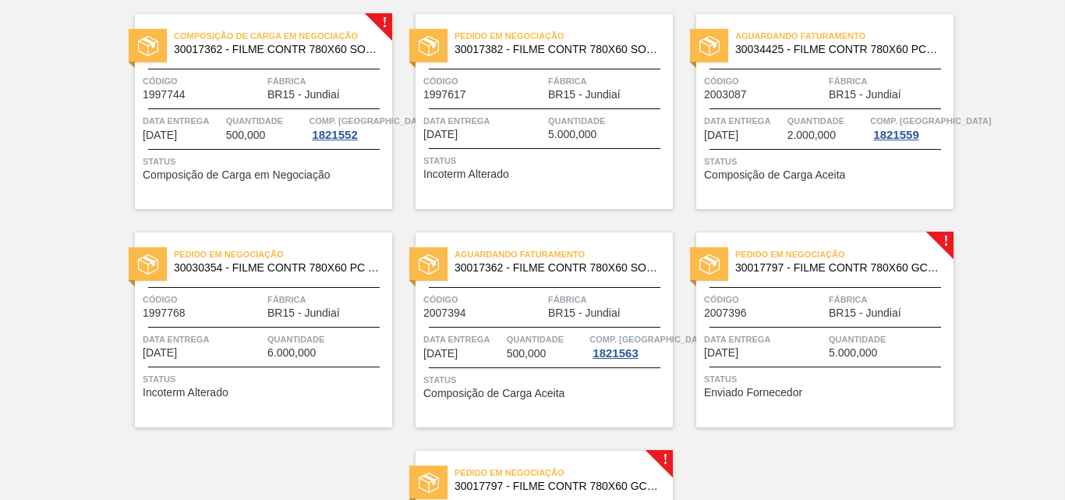
scroll to position [936, 0]
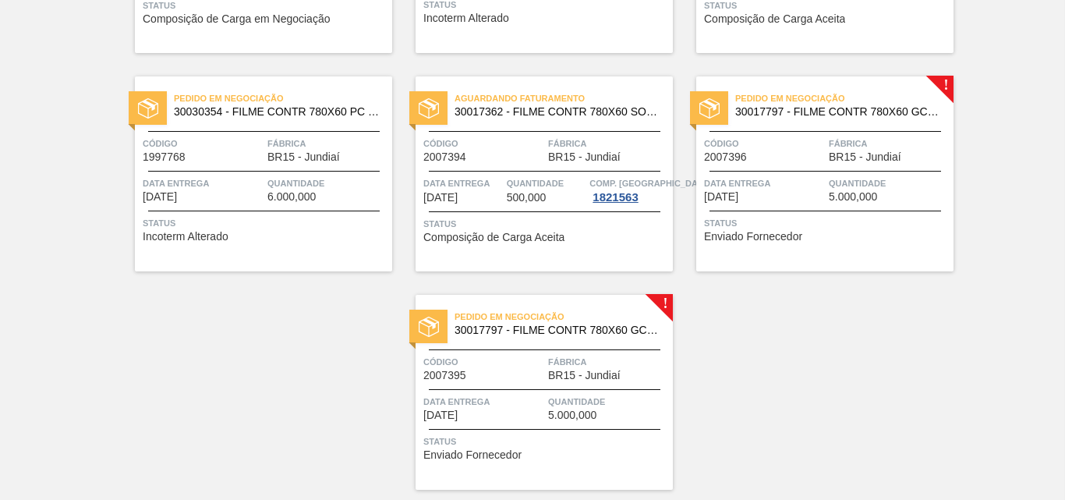
click at [869, 223] on span "Status" at bounding box center [827, 223] width 246 height 16
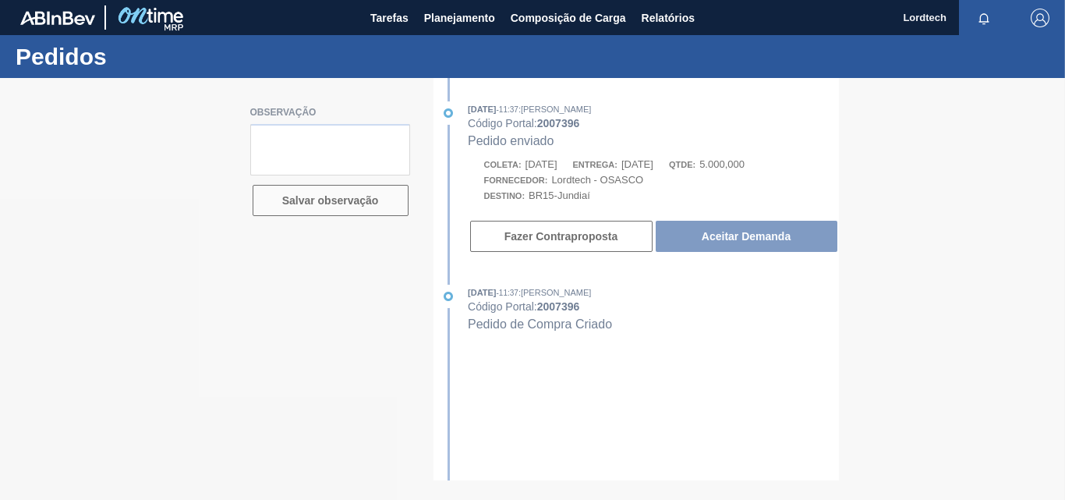
click at [748, 234] on div at bounding box center [532, 289] width 1065 height 422
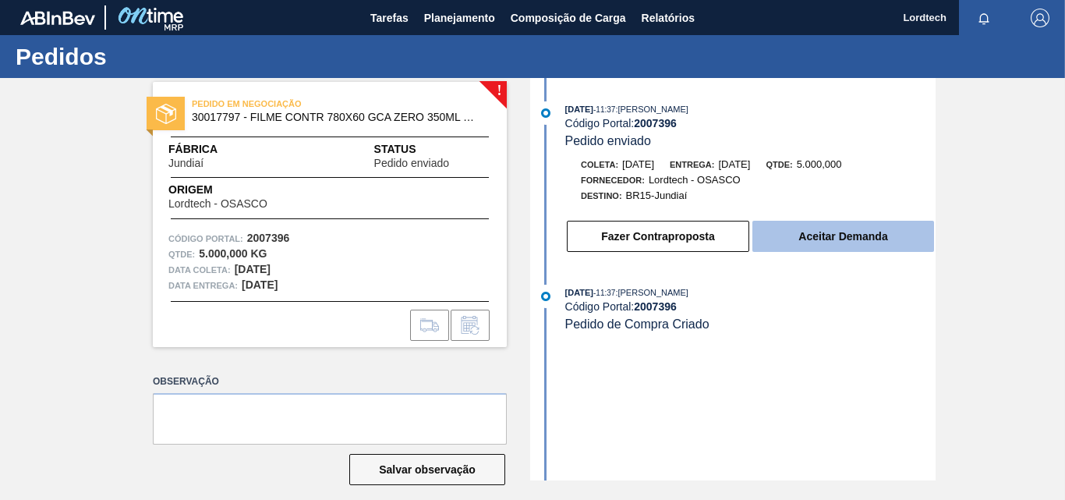
click at [802, 237] on button "Aceitar Demanda" at bounding box center [843, 236] width 182 height 31
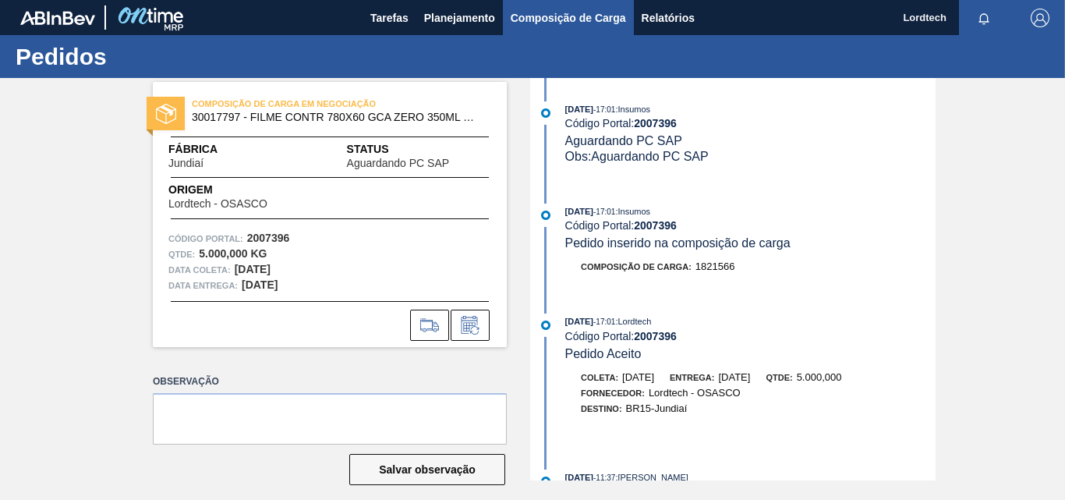
click at [560, 25] on span "Composição de Carga" at bounding box center [568, 18] width 115 height 19
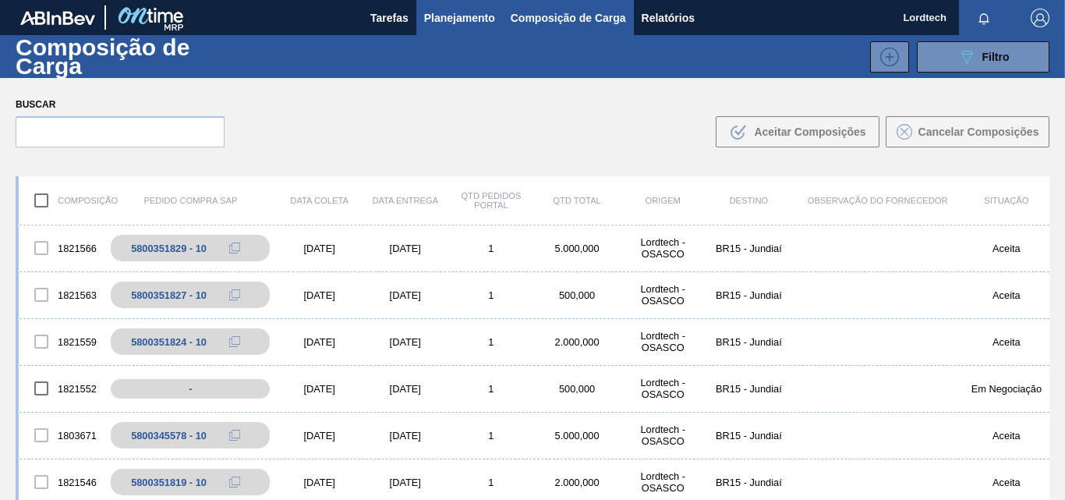
click at [466, 19] on span "Planejamento" at bounding box center [459, 18] width 71 height 19
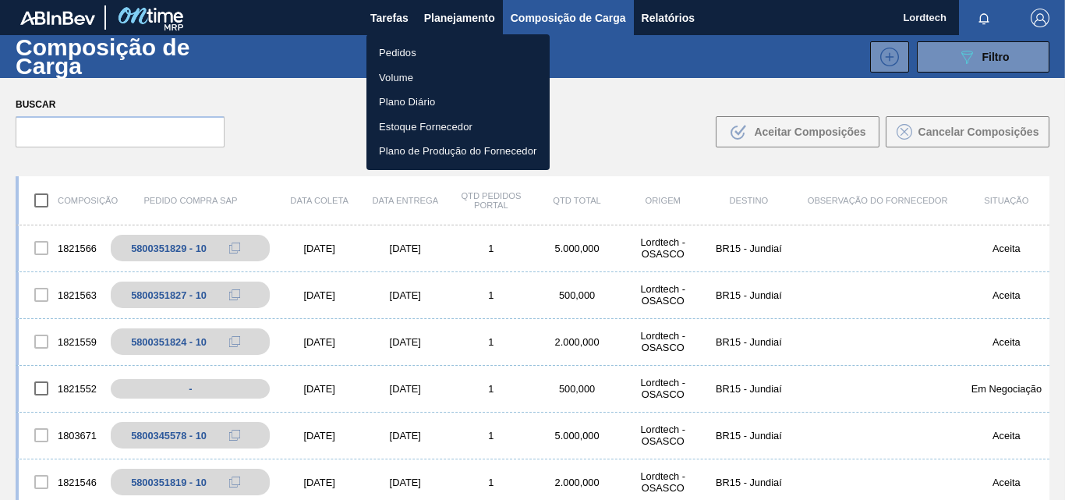
click at [393, 51] on li "Pedidos" at bounding box center [457, 53] width 183 height 25
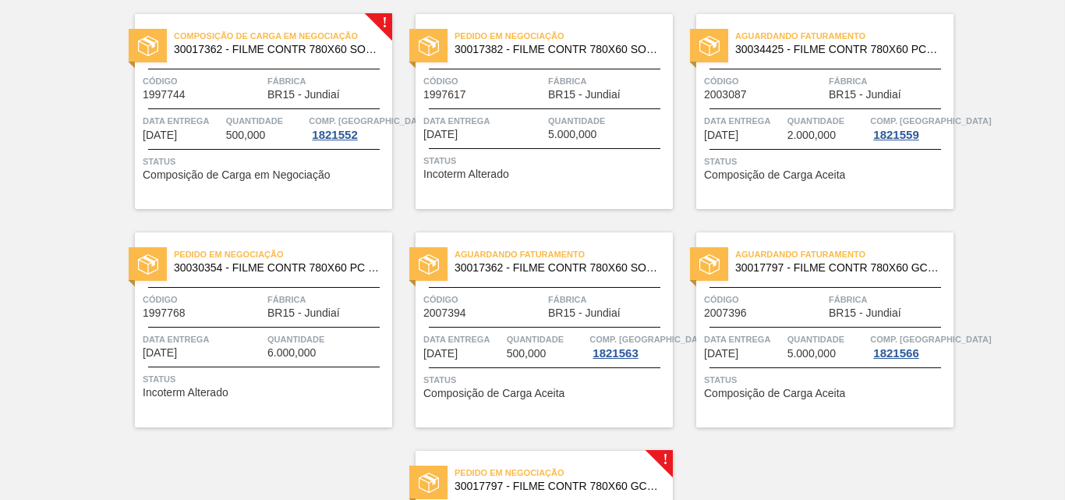
scroll to position [983, 0]
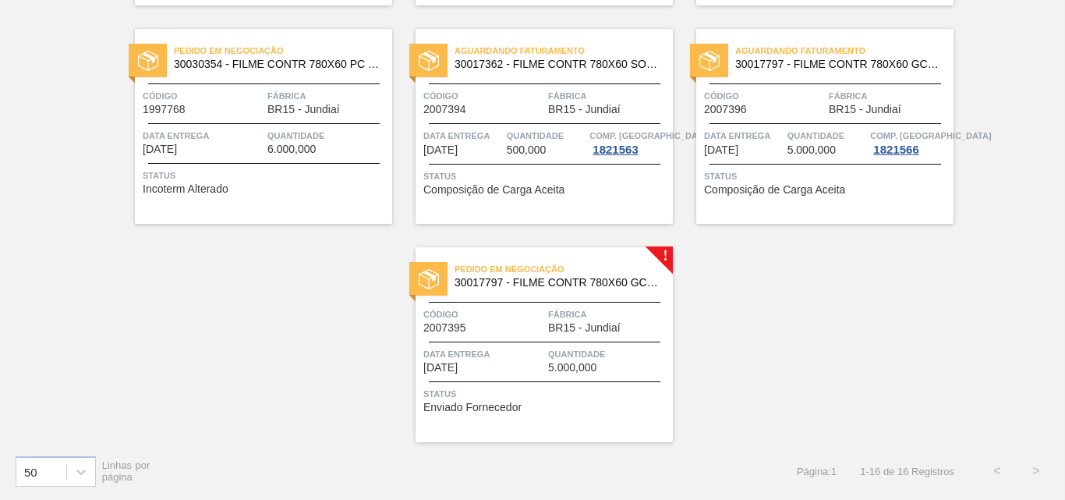
click at [589, 346] on span "Quantidade" at bounding box center [608, 354] width 121 height 16
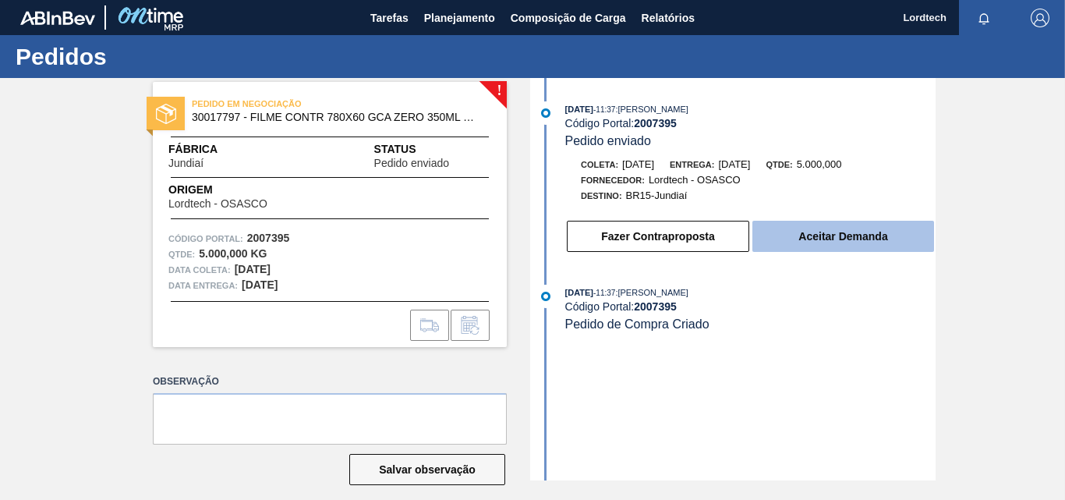
click at [817, 235] on button "Aceitar Demanda" at bounding box center [843, 236] width 182 height 31
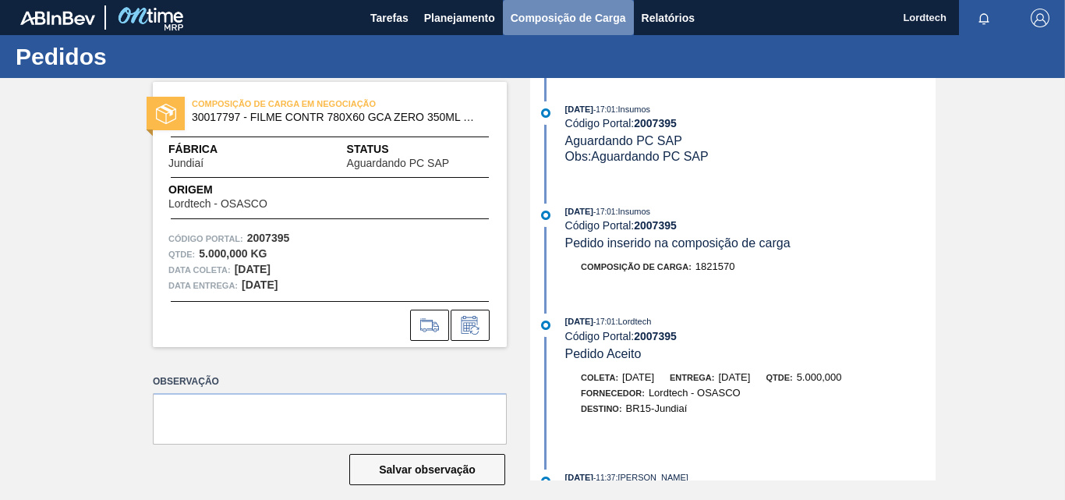
click at [565, 24] on span "Composição de Carga" at bounding box center [568, 18] width 115 height 19
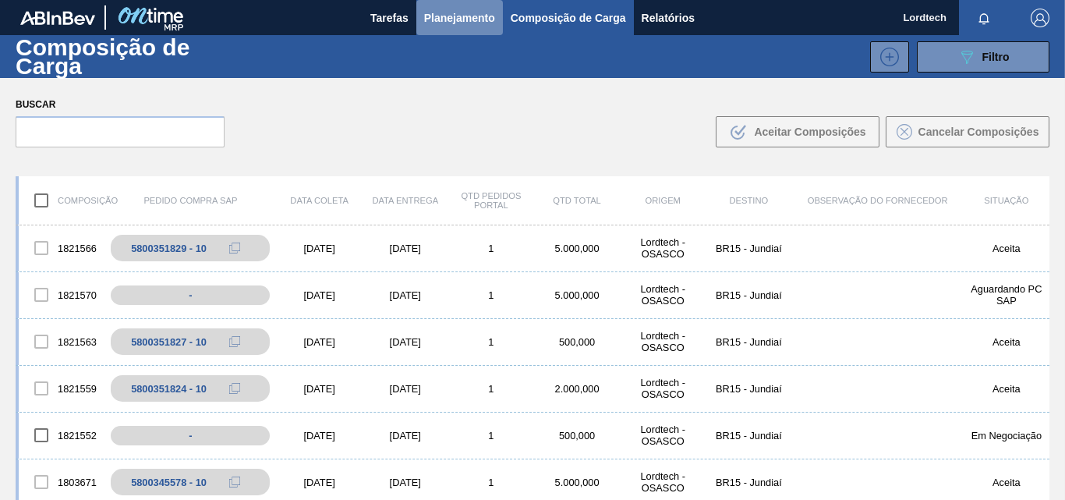
click at [436, 8] on button "Planejamento" at bounding box center [459, 17] width 87 height 35
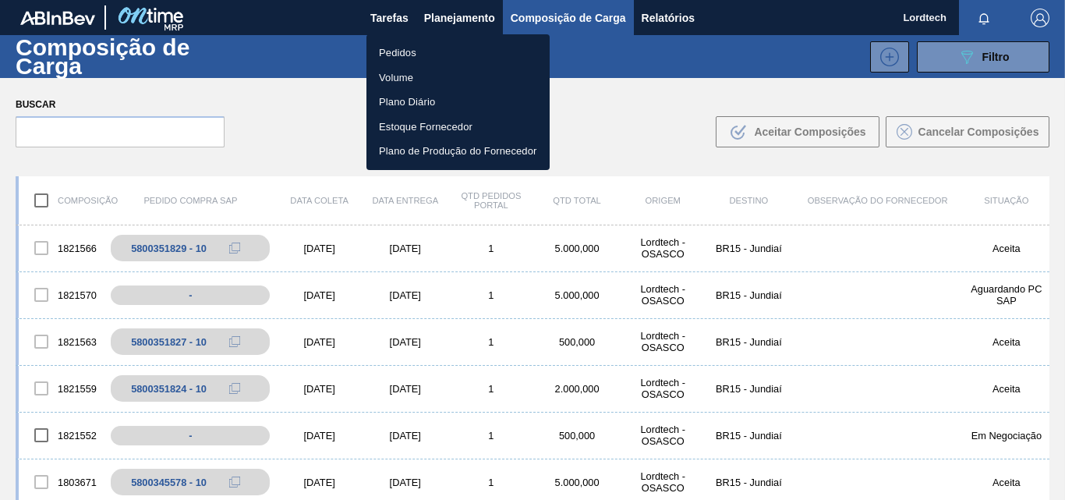
click at [395, 44] on li "Pedidos" at bounding box center [457, 53] width 183 height 25
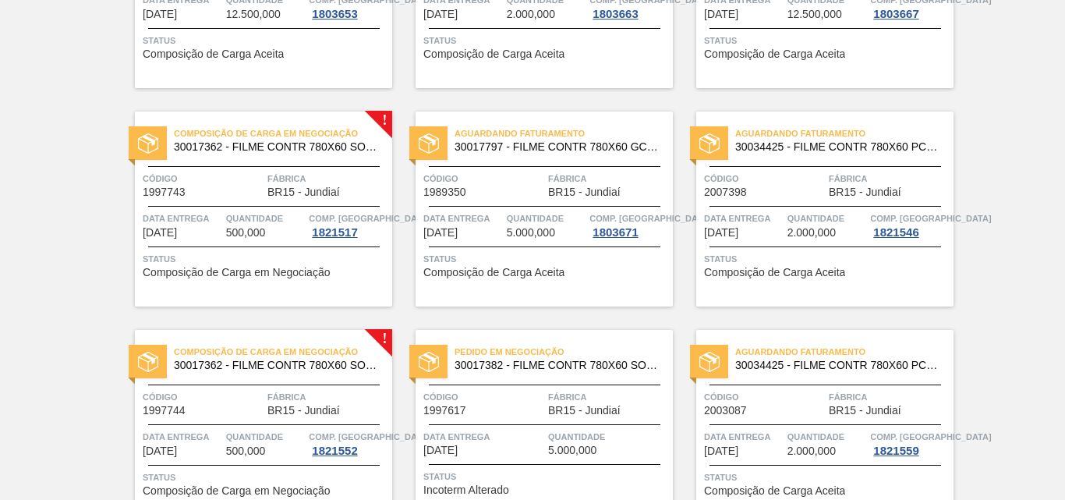
scroll to position [390, 0]
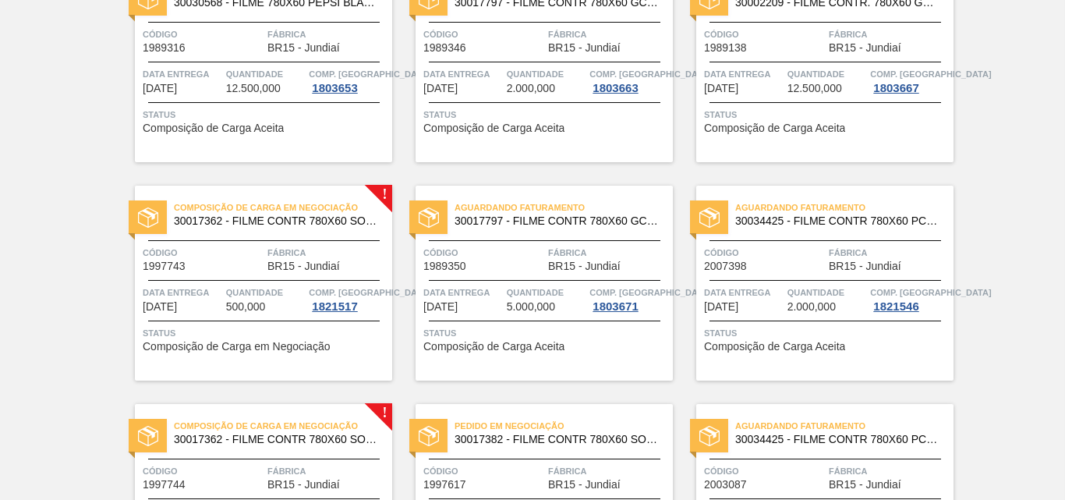
click at [306, 239] on div "Composição de Carga em Negociação 30017362 - FILME CONTR 780X60 SODA ZERO LT350…" at bounding box center [263, 283] width 257 height 195
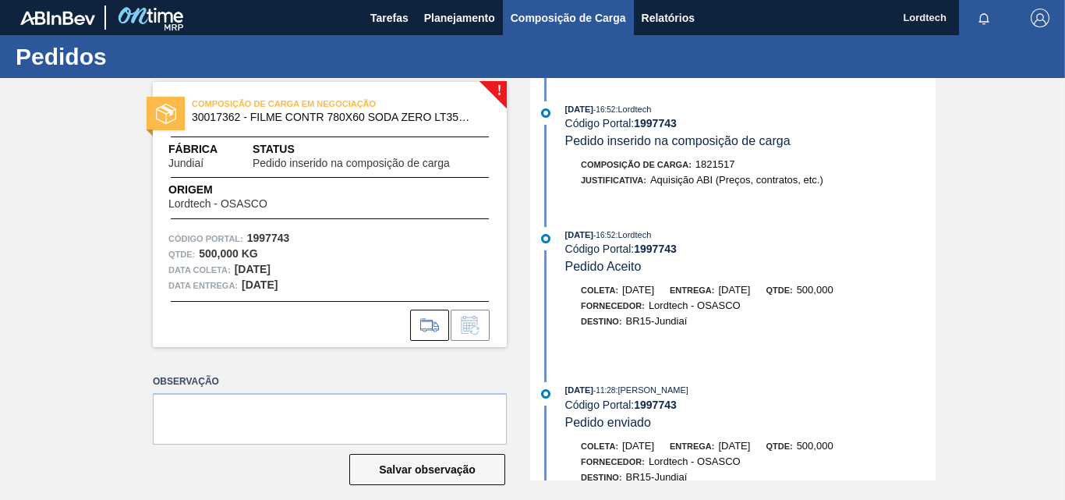
click at [537, 19] on span "Composição de Carga" at bounding box center [568, 18] width 115 height 19
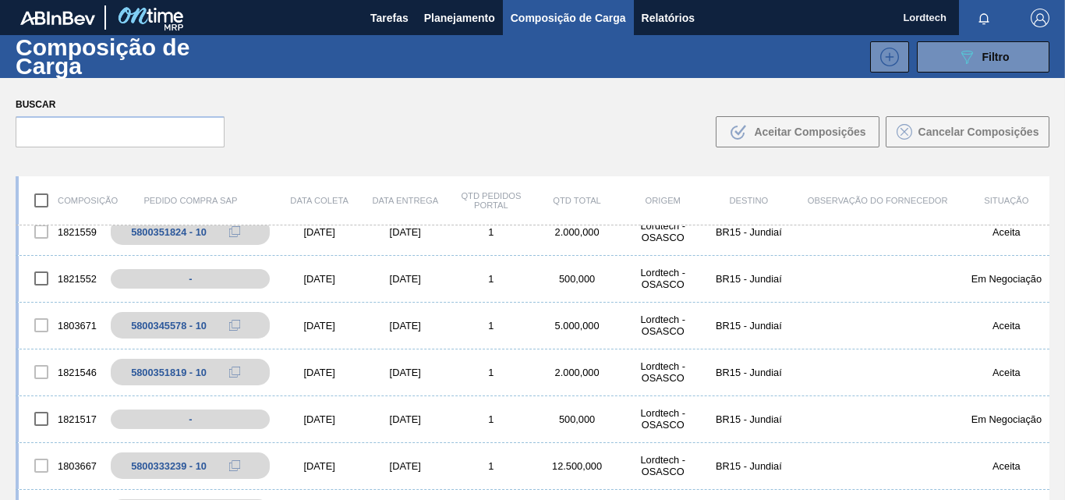
scroll to position [156, 0]
click at [464, 17] on span "Planejamento" at bounding box center [459, 18] width 71 height 19
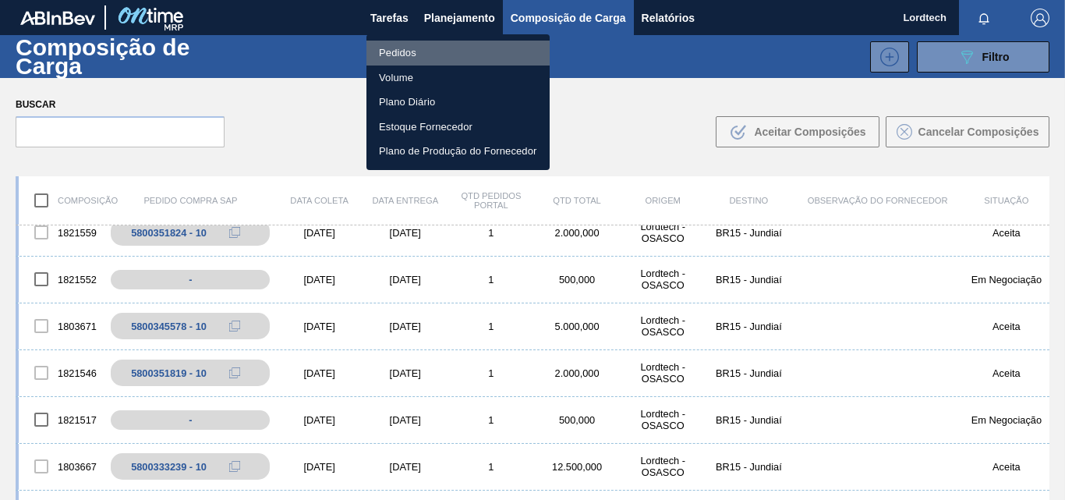
click at [397, 55] on li "Pedidos" at bounding box center [457, 53] width 183 height 25
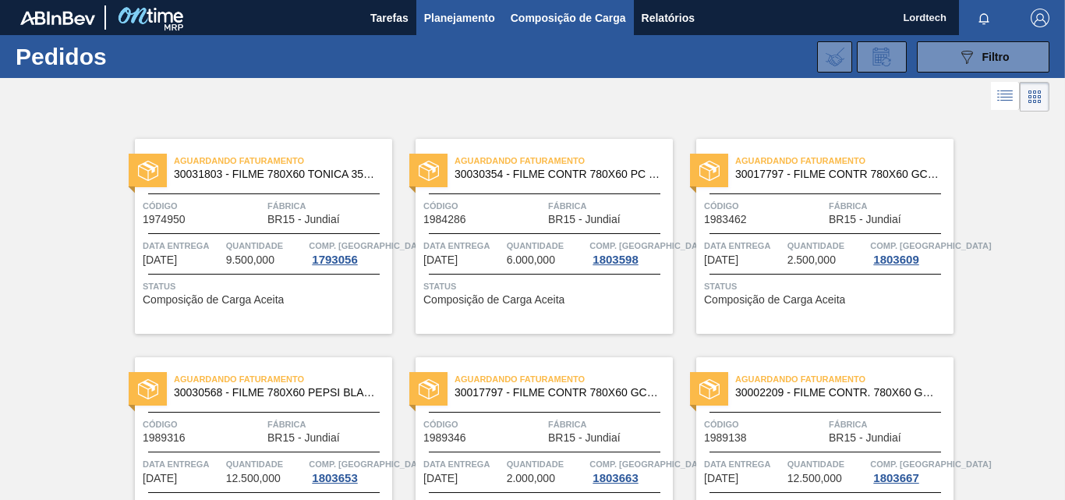
click at [579, 20] on span "Composição de Carga" at bounding box center [568, 18] width 115 height 19
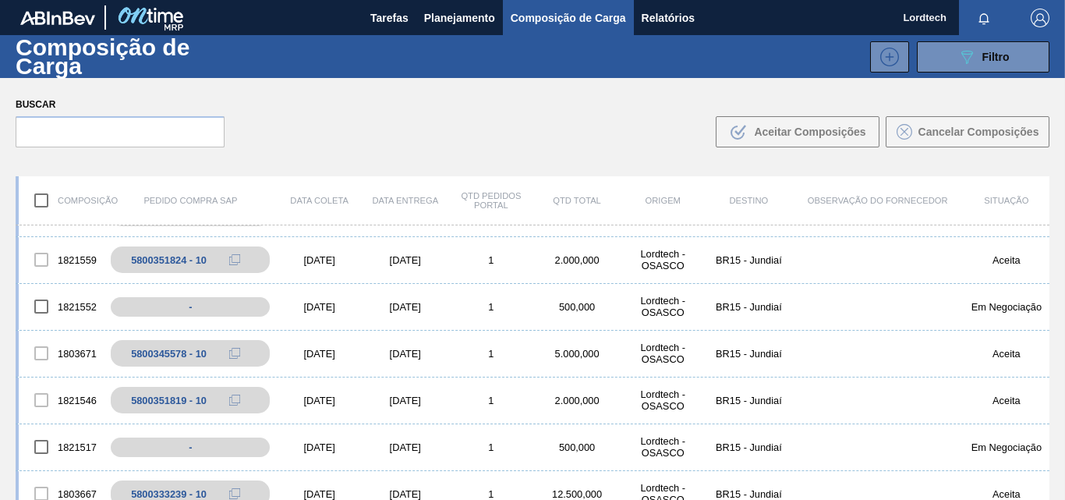
scroll to position [156, 0]
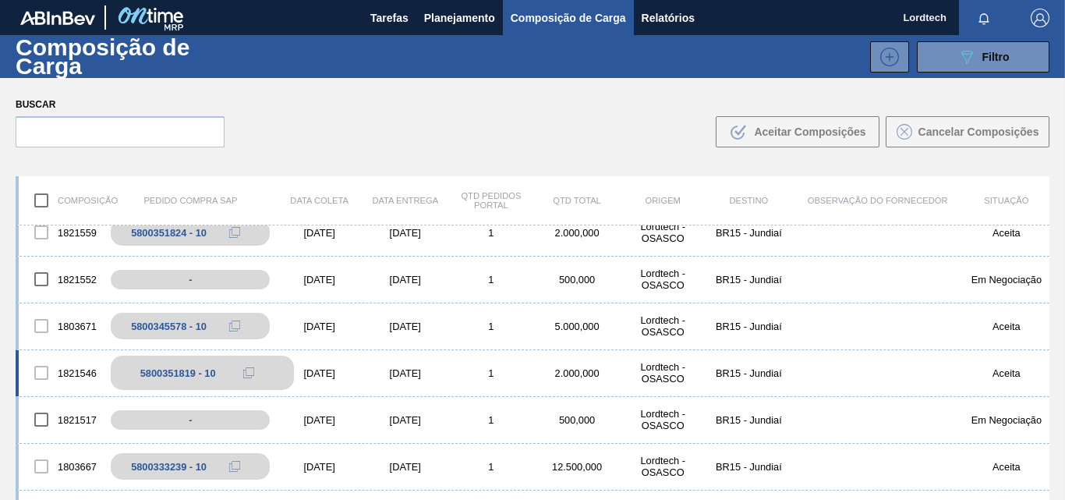
click at [154, 369] on div "5800351819 - 10" at bounding box center [178, 373] width 76 height 12
click at [308, 370] on div "[DATE]" at bounding box center [320, 373] width 86 height 12
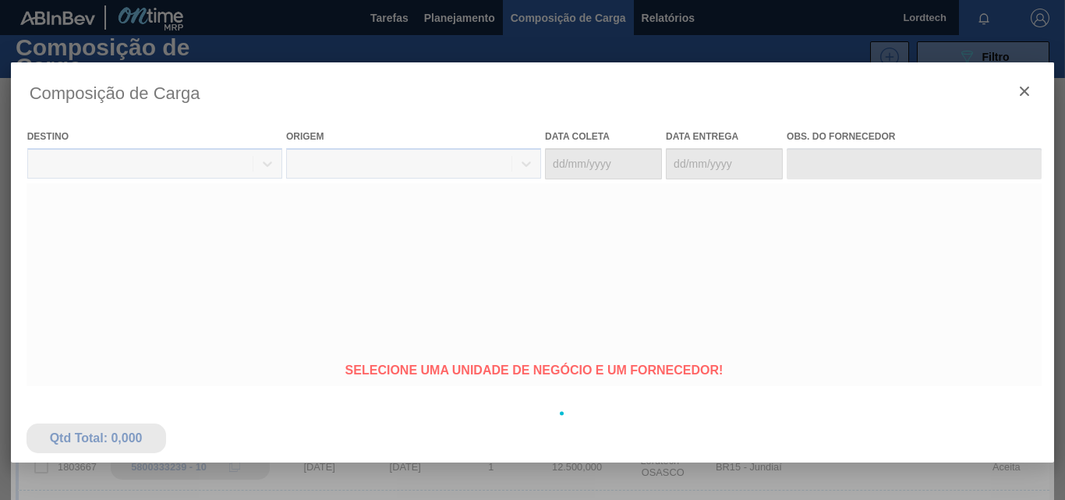
type coleta "[DATE]"
type entrega "[DATE]"
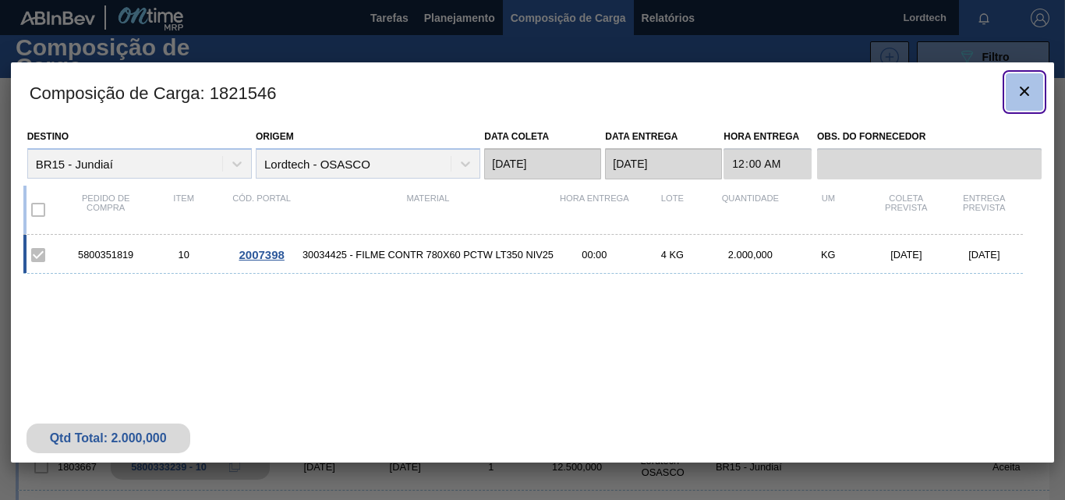
click at [1026, 104] on button "botão de ícone" at bounding box center [1024, 91] width 37 height 37
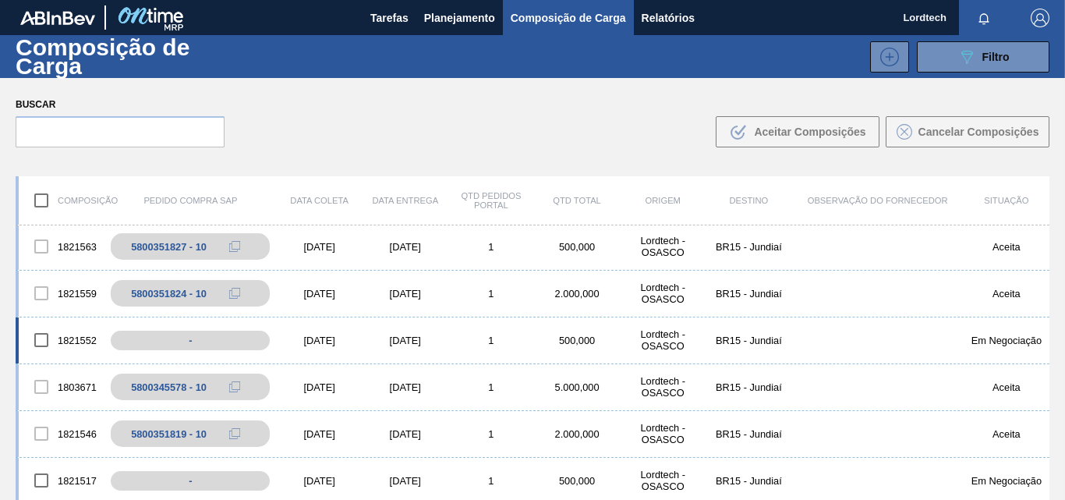
scroll to position [78, 0]
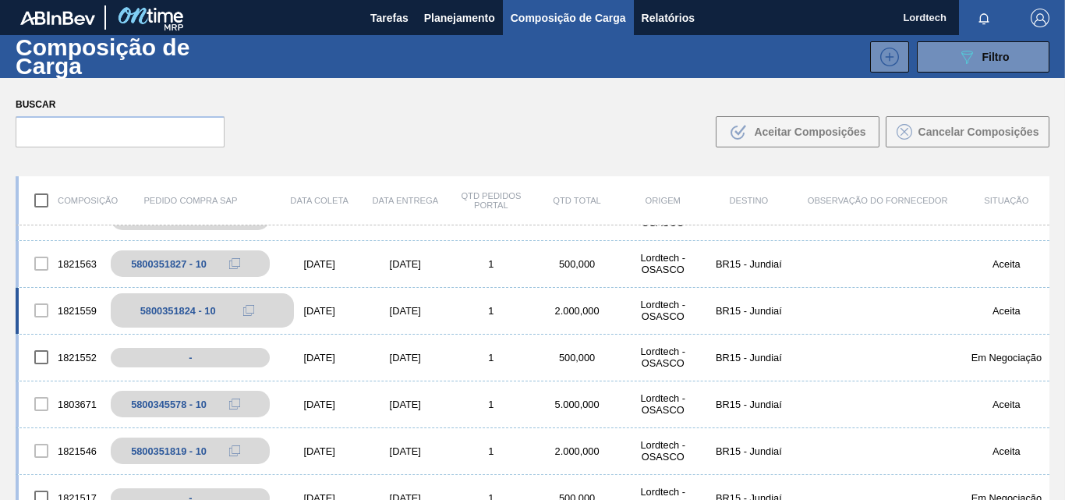
click at [233, 312] on button at bounding box center [248, 310] width 31 height 19
click at [271, 319] on div "5800351824 - 10" at bounding box center [190, 310] width 172 height 27
click at [326, 318] on div "1821559 5800351824 - 10 [DATE] [DATE] 1 2.000,000 Lordtech - OSASCO BR15 - Jund…" at bounding box center [533, 311] width 1034 height 47
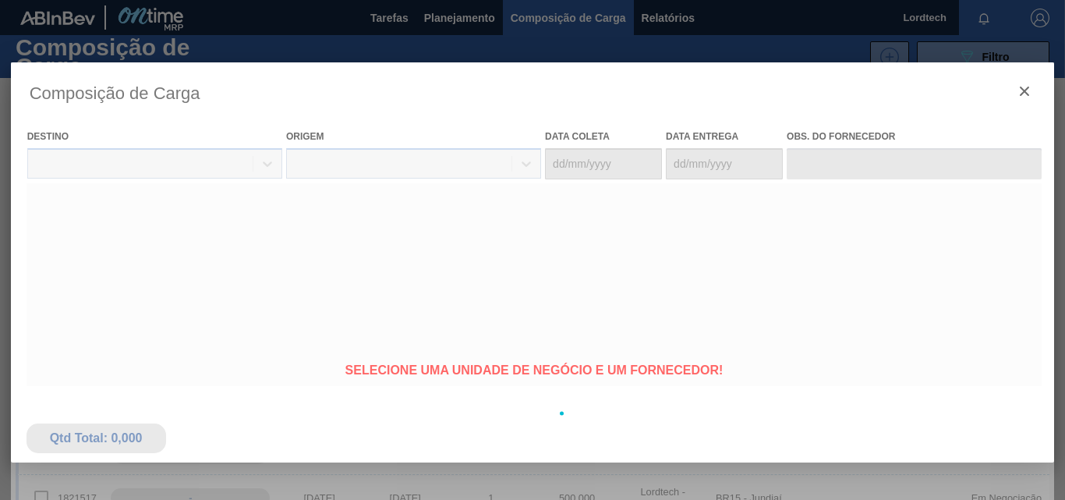
type coleta "[DATE]"
type entrega "[DATE]"
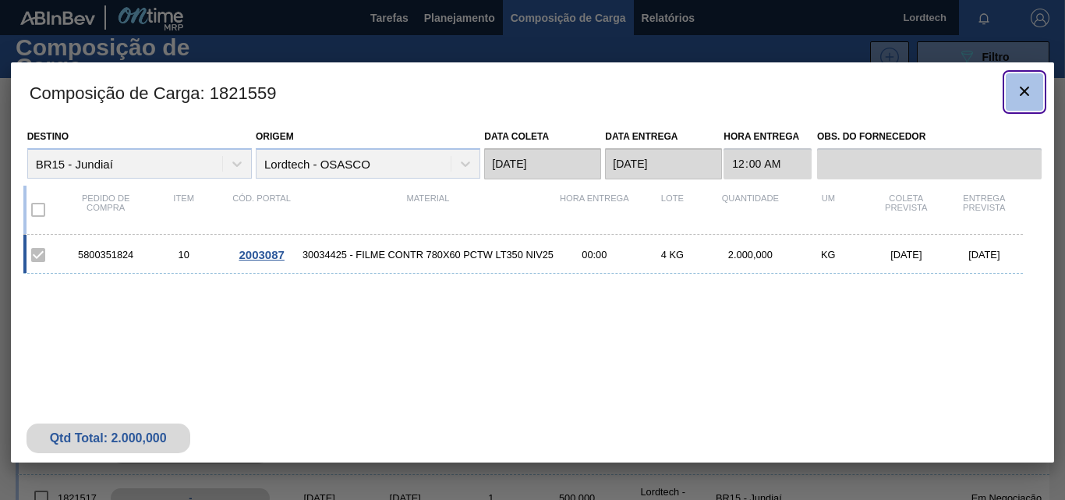
click at [1026, 97] on icon "botão de ícone" at bounding box center [1024, 91] width 19 height 19
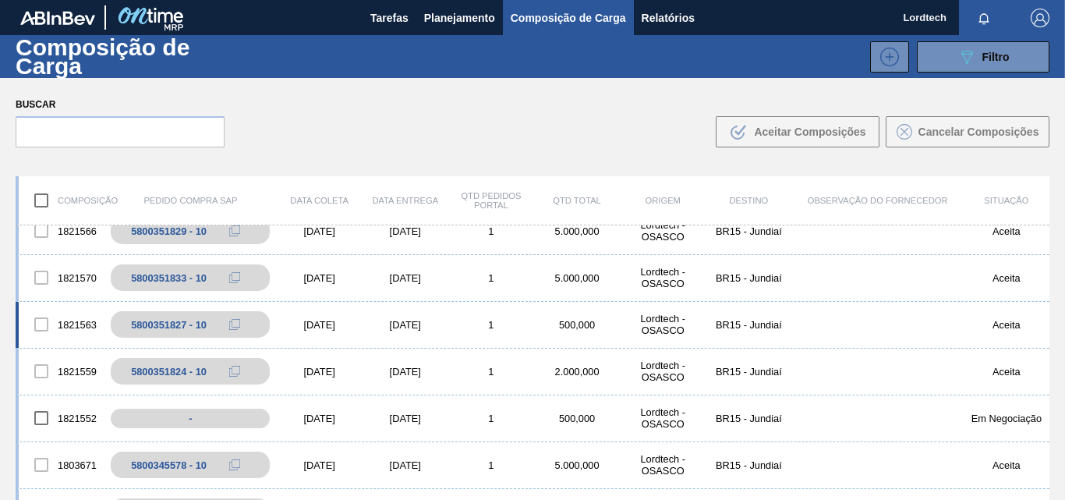
scroll to position [0, 0]
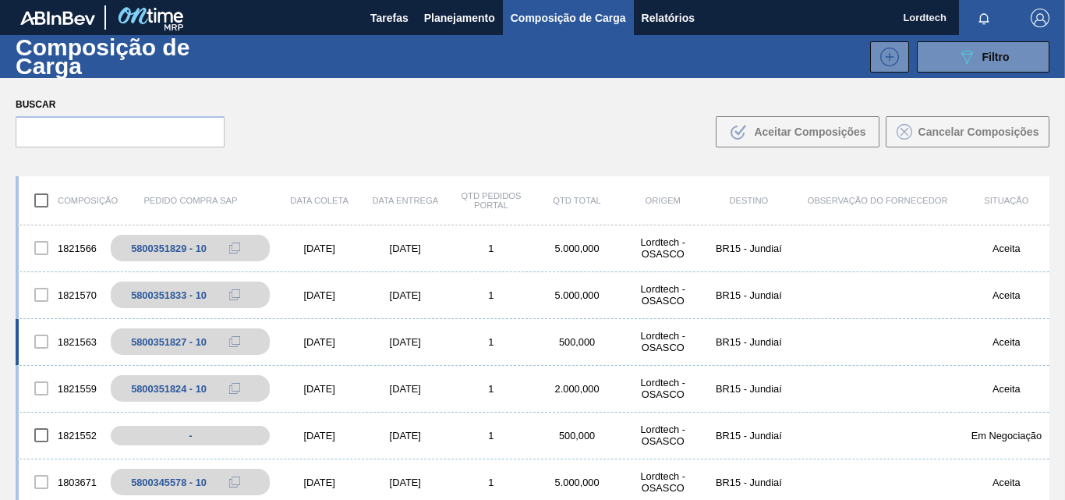
click at [341, 345] on div "[DATE]" at bounding box center [320, 342] width 86 height 12
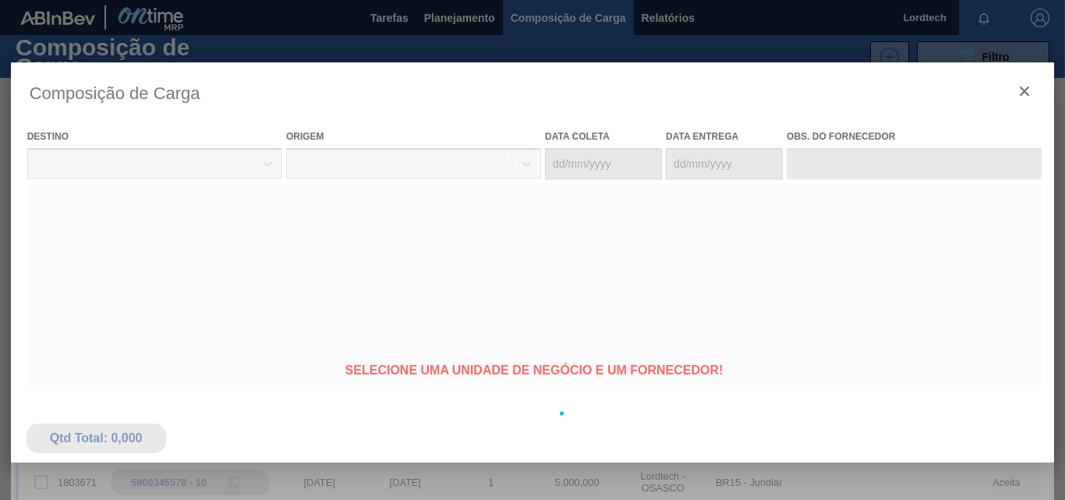
type coleta "[DATE]"
type entrega "[DATE]"
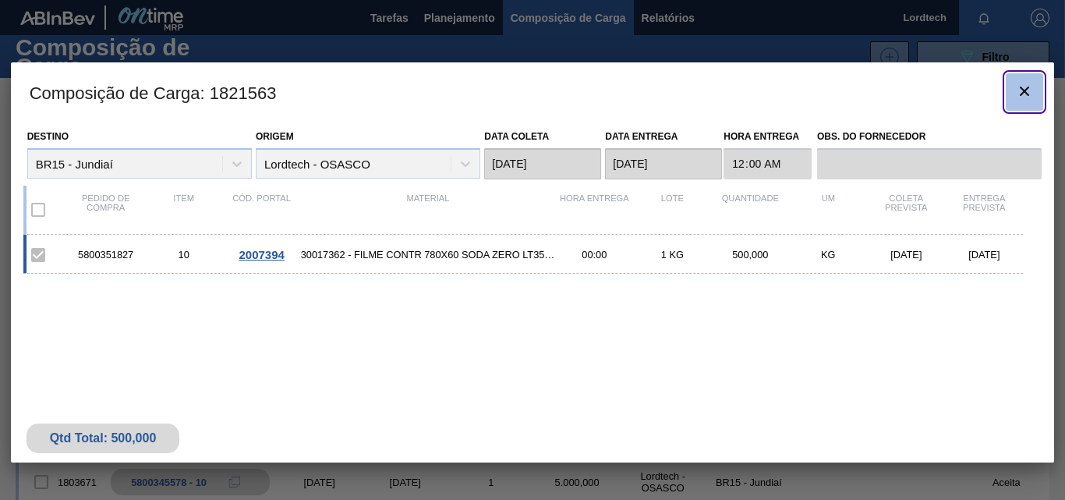
click at [1018, 90] on icon "botão de ícone" at bounding box center [1024, 91] width 19 height 19
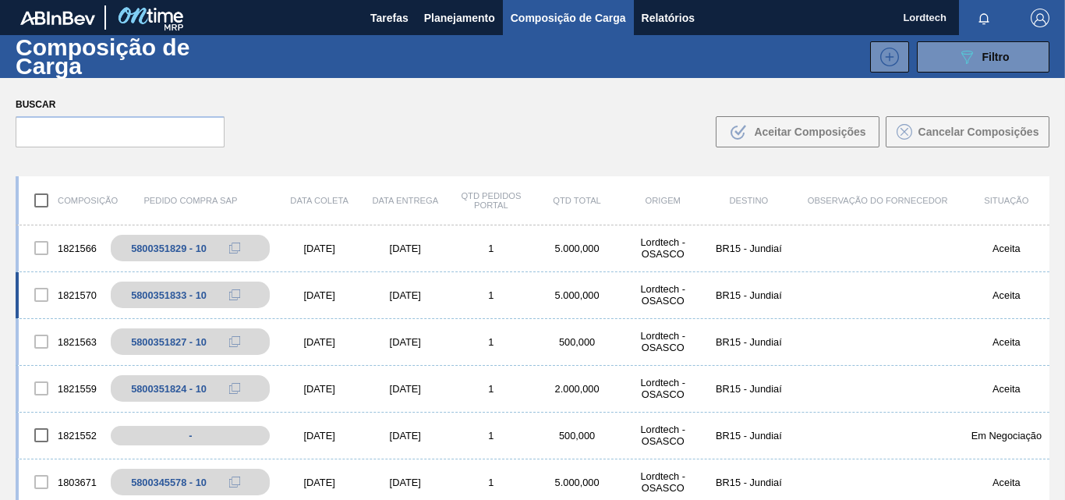
click at [98, 299] on div "1821570" at bounding box center [62, 294] width 86 height 33
click at [354, 289] on div "[DATE]" at bounding box center [320, 295] width 86 height 12
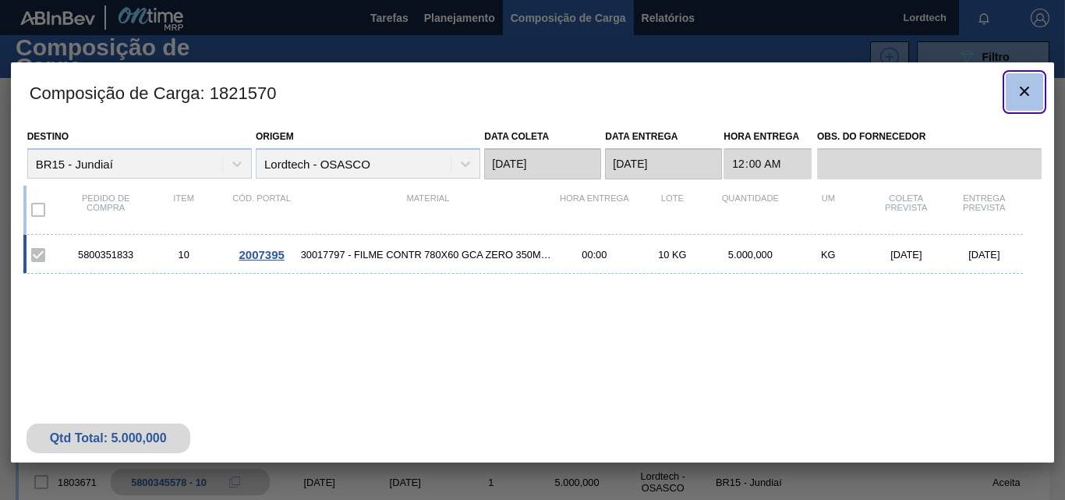
click at [1022, 90] on icon "botão de ícone" at bounding box center [1024, 91] width 19 height 19
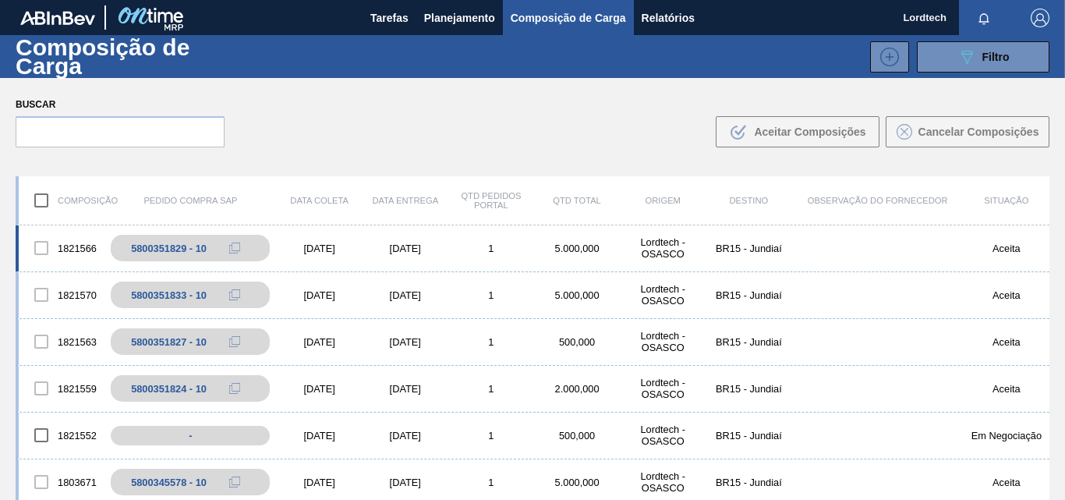
click at [365, 255] on div "1821566 5800351829 - 10 [DATE] [DATE] 1 5.000,000 Lordtech - OSASCO BR15 - Jund…" at bounding box center [533, 248] width 1034 height 47
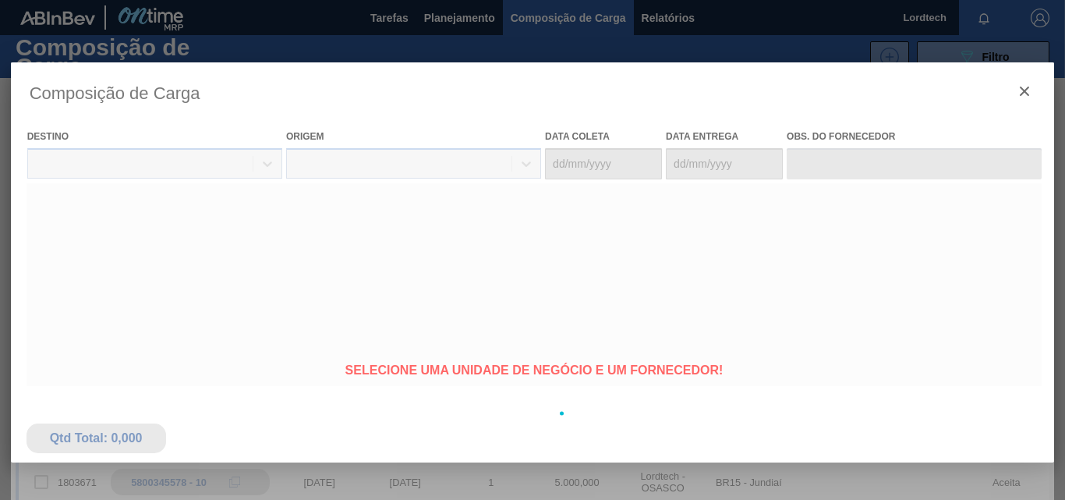
type coleta "[DATE]"
type entrega "[DATE]"
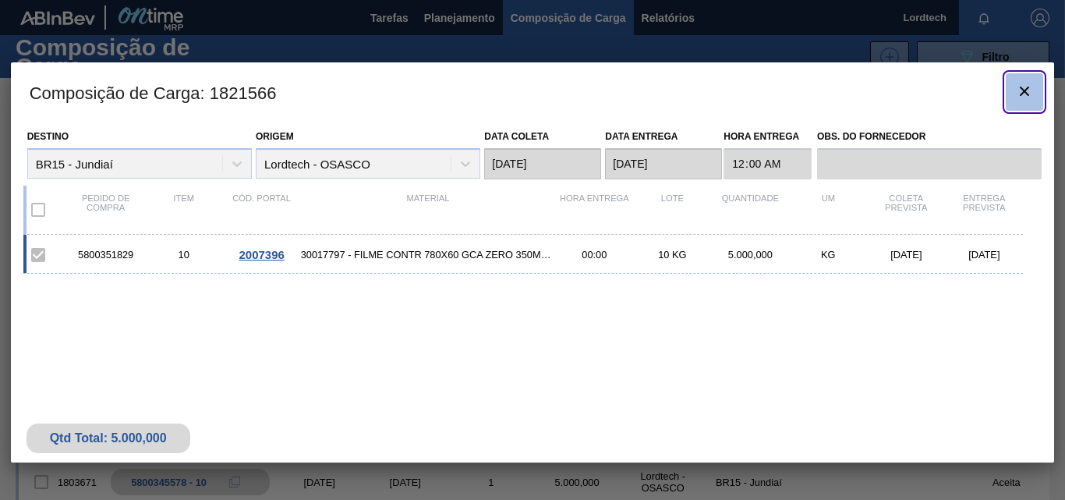
click at [1026, 99] on icon "botão de ícone" at bounding box center [1024, 91] width 19 height 19
